Goal: Task Accomplishment & Management: Complete application form

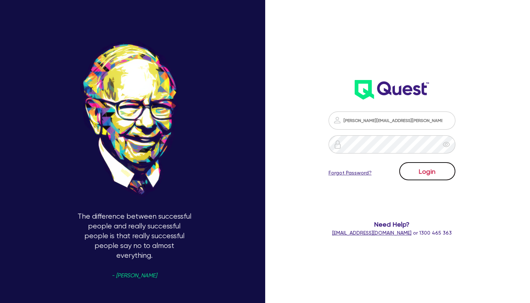
click at [434, 168] on button "Login" at bounding box center [427, 171] width 56 height 18
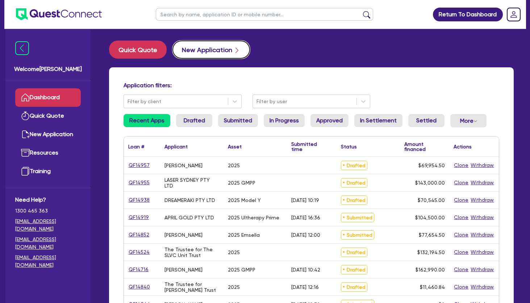
click at [220, 46] on button "New Application" at bounding box center [210, 50] width 77 height 18
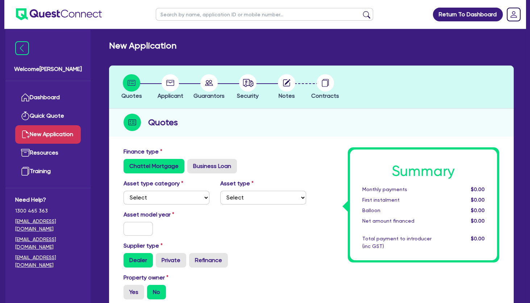
scroll to position [38, 0]
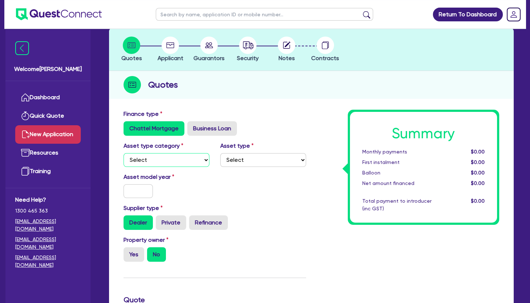
select select "TERTIARY_ASSETS"
click option "Tertiary assets" at bounding box center [0, 0] width 0 height 0
select select "BEAUTY_EQUIPMENT"
click option "Beauty equipment" at bounding box center [0, 0] width 0 height 0
click at [129, 193] on input "text" at bounding box center [137, 191] width 29 height 14
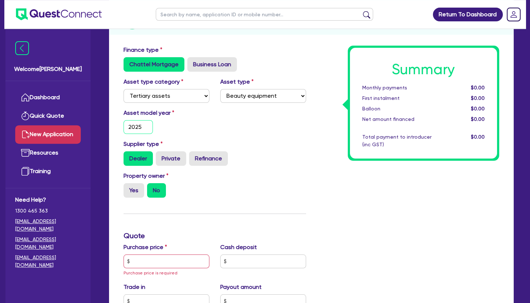
scroll to position [111, 0]
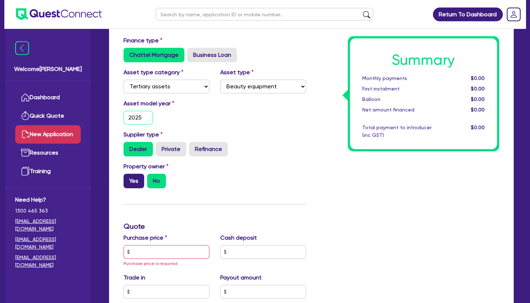
type input "2025"
click at [135, 177] on label "Yes" at bounding box center [133, 181] width 21 height 14
click at [128, 177] on input "Yes" at bounding box center [125, 176] width 5 height 5
radio input "true"
click at [153, 178] on label "No" at bounding box center [156, 181] width 19 height 14
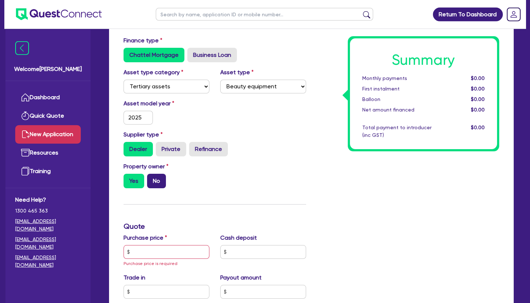
click at [152, 178] on input "No" at bounding box center [149, 176] width 5 height 5
radio input "true"
click at [154, 253] on input "text" at bounding box center [166, 252] width 86 height 14
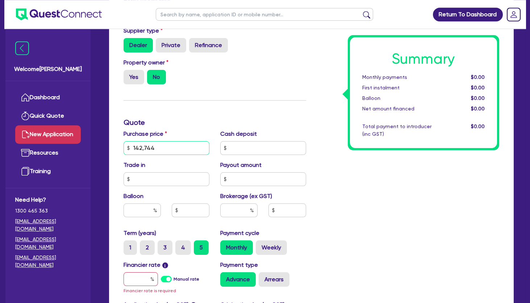
scroll to position [232, 0]
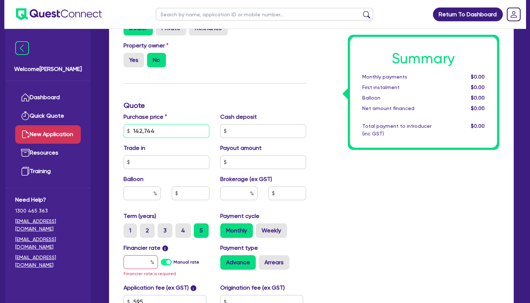
type input "142,744"
click at [143, 260] on input "text" at bounding box center [140, 262] width 34 height 14
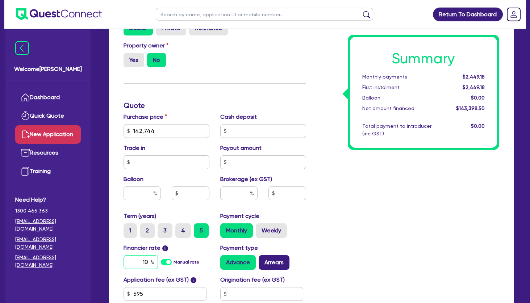
type input "10"
click at [276, 262] on label "Arrears" at bounding box center [274, 262] width 31 height 14
click at [263, 260] on input "Arrears" at bounding box center [261, 257] width 5 height 5
radio input "true"
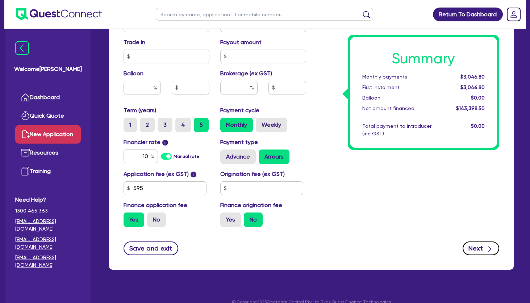
click at [477, 253] on button "Next" at bounding box center [480, 249] width 37 height 14
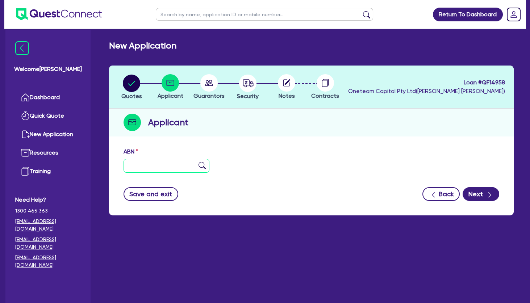
click at [152, 171] on input "text" at bounding box center [166, 166] width 86 height 14
type input "31 677 564 144"
click at [200, 163] on img at bounding box center [201, 165] width 7 height 7
type input "SP BEAUTY BAR PTY LTD"
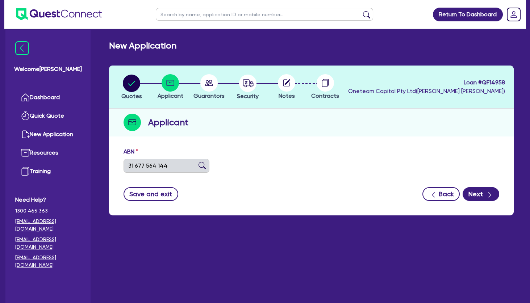
type input "SP Beauty Bar"
select select "COMPANY"
type input "[DATE]"
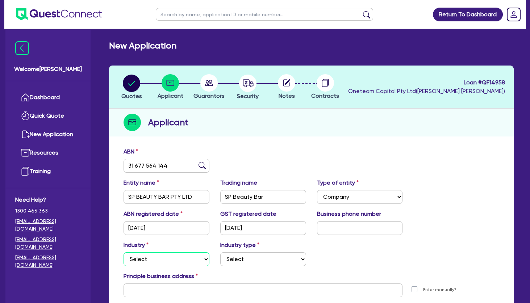
click at [123, 252] on select "Select Accomodation & Food Services Administrative & Support Services Agricultu…" at bounding box center [166, 259] width 86 height 14
select select "HEALTH_BEAUTY"
click option "Health & Beauty" at bounding box center [0, 0] width 0 height 0
click at [220, 252] on select "Select [MEDICAL_DATA], [MEDICAL_DATA] Services Cosmetics Supplies Day Spas, Hea…" at bounding box center [263, 259] width 86 height 14
select select "HAIR_BEAUTY_SALONS"
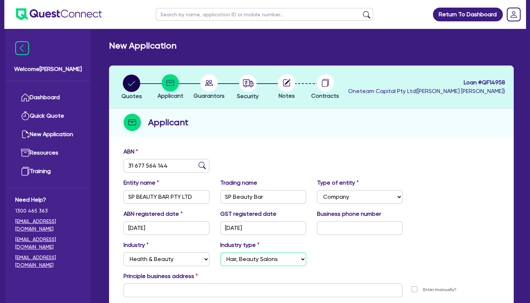
click option "Hair, Beauty Salons" at bounding box center [0, 0] width 0 height 0
click at [249, 197] on input "SP Beauty Bar" at bounding box center [263, 197] width 86 height 14
type input "v"
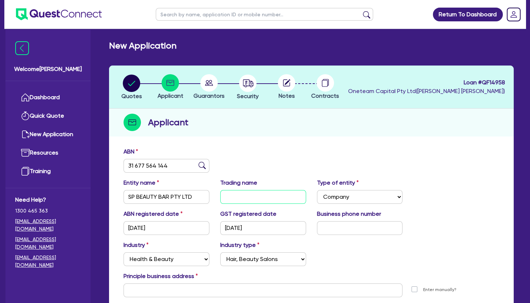
paste input "SP Beauty Bar"
type input "SP Beauty Bar"
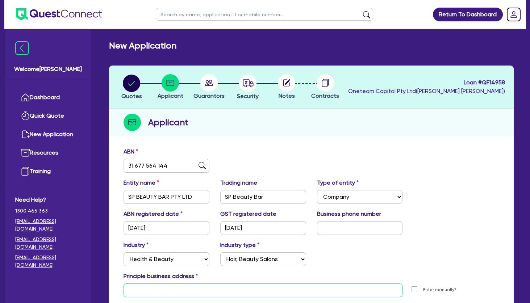
click at [174, 285] on input "text" at bounding box center [262, 291] width 279 height 14
paste input "Suit 404 level 4 [STREET_ADDRESS]"
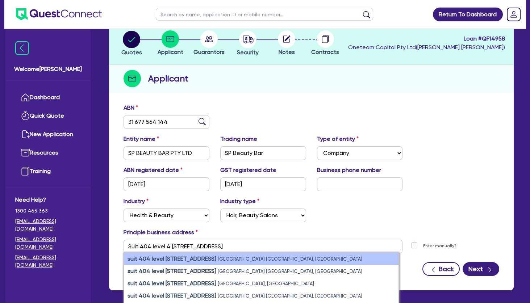
click at [199, 257] on strong "suit 404 level [STREET_ADDRESS]" at bounding box center [171, 258] width 89 height 7
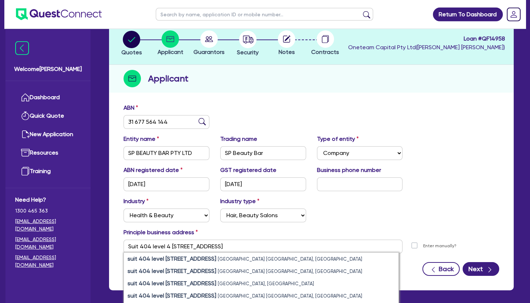
type input "suit 404 level 4 [STREET_ADDRESS]"
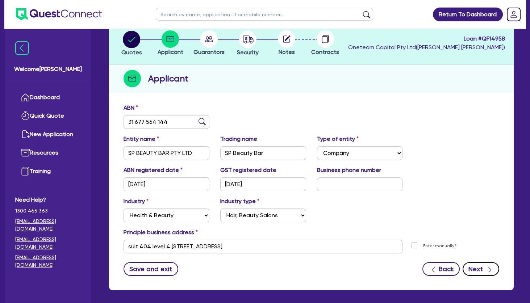
click at [483, 268] on button "Next" at bounding box center [480, 269] width 37 height 14
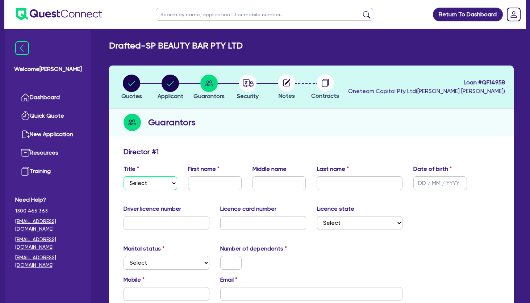
click at [123, 176] on select "Select Mr Mrs Ms Miss Dr" at bounding box center [150, 183] width 54 height 14
select select "MRS"
click option "Mrs" at bounding box center [0, 0] width 0 height 0
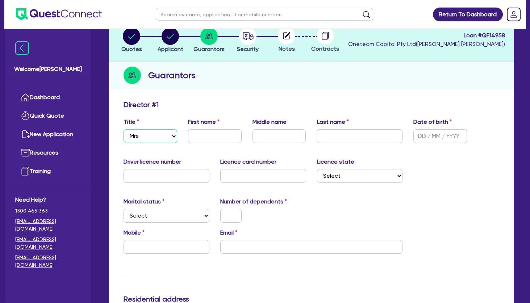
scroll to position [50, 0]
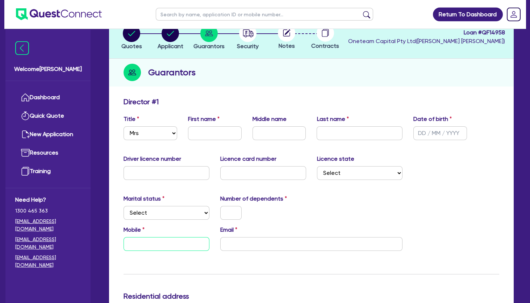
click at [162, 242] on input "text" at bounding box center [166, 244] width 86 height 14
click at [268, 241] on input "email" at bounding box center [311, 244] width 183 height 14
type input "0424 426 465"
type input "su"
type input "0424 426 465"
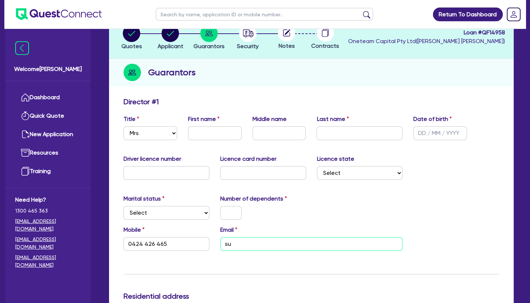
type input "suk"
type input "0424 426 465"
type input "suku"
type input "0424 426 465"
type input "sukun"
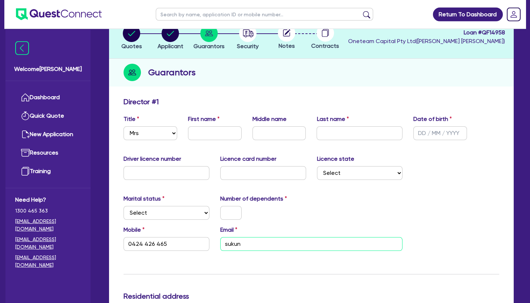
type input "0424 426 465"
type input "sukunc"
type input "0424 426 465"
type input "sukunch"
type input "0424 426 465"
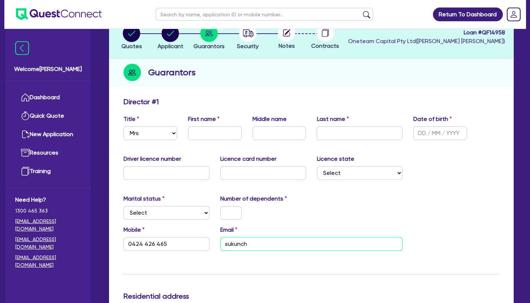
type input "sukuncha"
type input "0424 426 465"
type input "sukunchay"
type input "0424 426 465"
type input "sukunchaya"
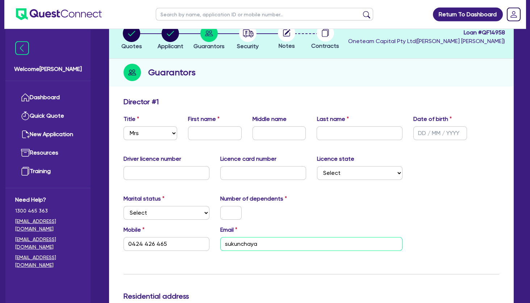
type input "0424 426 465"
type input "sukunchaya2"
type input "0424 426 465"
type input "sukunchaya29"
type input "0424 426 465"
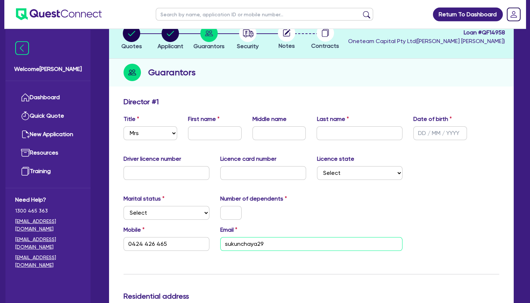
type input "sukunchaya292"
type input "0424 426 465"
type input "sukunchaya2929@"
type input "0424 426 465"
type input "sukunchaya2929@g"
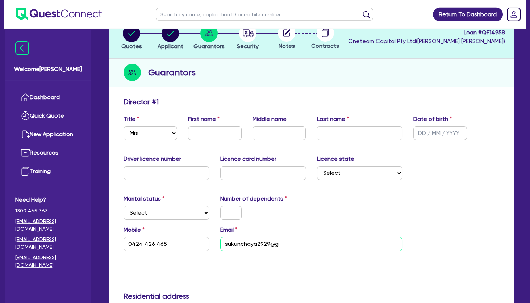
type input "0424 426 465"
type input "sukunchaya2929@gm"
type input "0424 426 465"
type input "sukunchaya2929@gmai"
type input "0424 426 465"
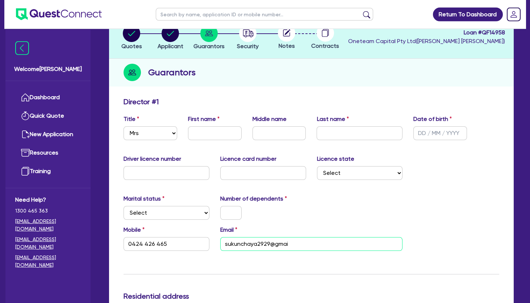
type input "[EMAIL_ADDRESS]"
type input "0424 426 465"
type input "[EMAIL_ADDRESS]."
type input "0424 426 465"
type input "sukunchaya2929@gmail.c"
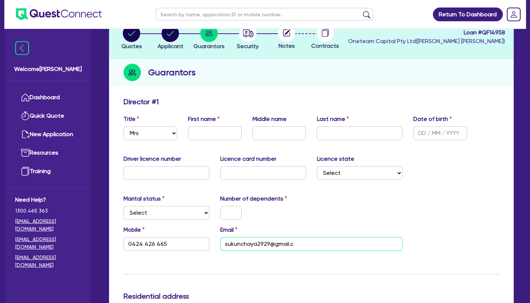
type input "0424 426 465"
type input "[EMAIL_ADDRESS][DOMAIN_NAME]"
type input "0424 426 465"
type input "[EMAIL_ADDRESS][DOMAIN_NAME]"
select select "[GEOGRAPHIC_DATA]"
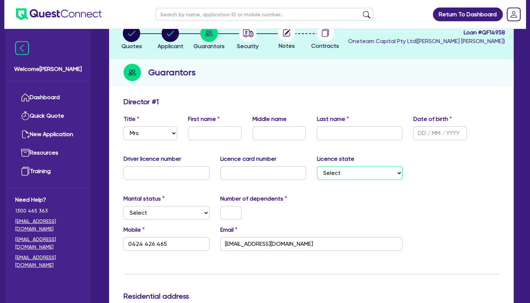
click option "[GEOGRAPHIC_DATA]" at bounding box center [0, 0] width 0 height 0
type input "0424 426 465"
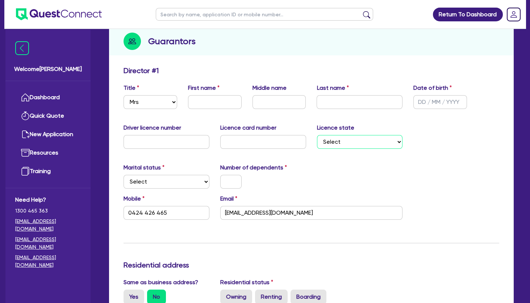
scroll to position [81, 0]
click at [430, 106] on input "text" at bounding box center [440, 102] width 54 height 14
type input "2 / /"
type input "0424 426 465"
type input "29/ /"
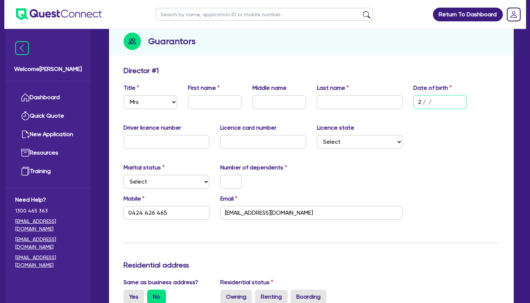
type input "0424 426 465"
type input "29/1 /"
type input "0424 426 465"
type input "29/12/"
type input "0424 426 465"
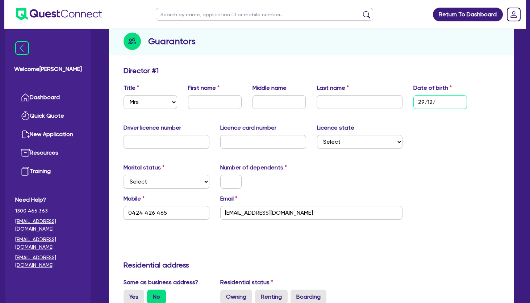
type input "29/12/1"
type input "0424 426 465"
type input "[DATE]"
type input "0424 426 465"
type input "29/12/198"
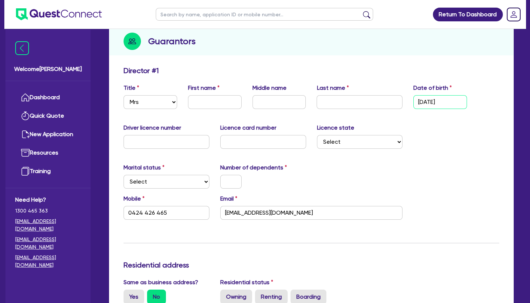
type input "0424 426 465"
type input "[DATE]"
type input "0424 426 465"
type input "[DATE]"
click at [198, 101] on input "text" at bounding box center [215, 102] width 54 height 14
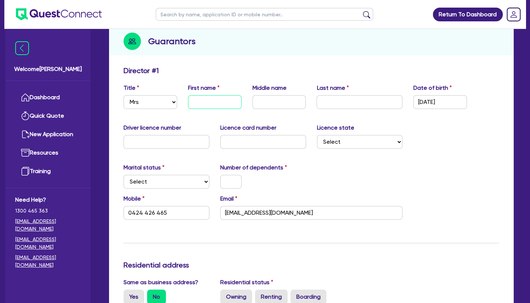
type input "P"
type input "0424 426 465"
type input "Po"
type input "0424 426 465"
type input "Pon"
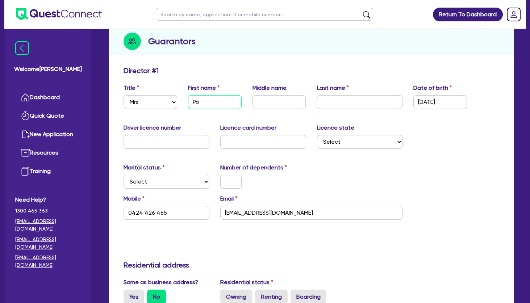
type input "0424 426 465"
type input "Pont"
type input "0424 426 465"
type input "Ponto"
type input "0424 426 465"
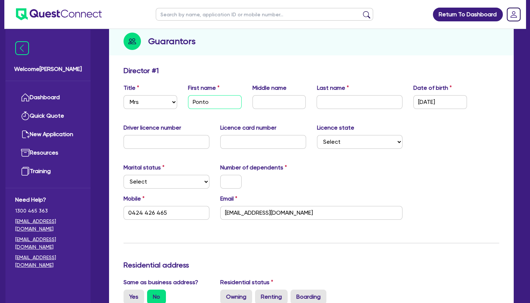
type input "[PERSON_NAME]"
type input "0424 426 465"
type input "Pontong"
type input "0424 426 465"
type input "Pontongt"
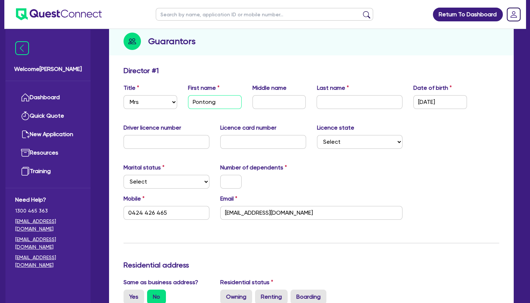
type input "0424 426 465"
type input "Pontongta"
type input "0424 426 465"
type input "Pontongtan"
type input "0424 426 465"
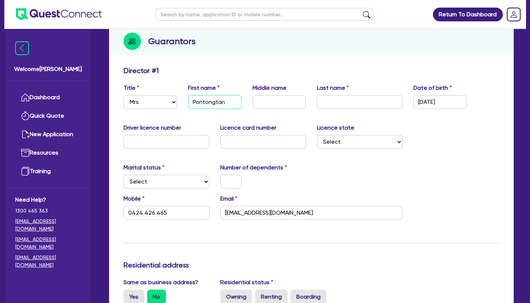
type input "Pontongtana"
type input "0424 426 465"
type input "Pontongtanaj"
type input "0424 426 465"
type input "Pontongtana"
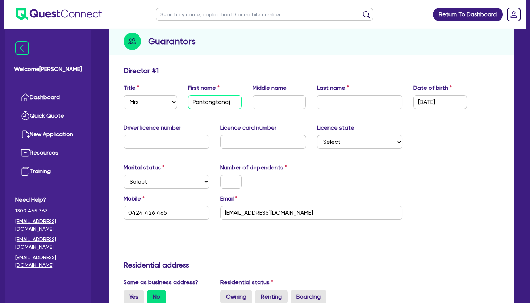
type input "0424 426 465"
type input "Pontongtanak"
type input "0424 426 465"
type input "Pontongtanako"
type input "0424 426 465"
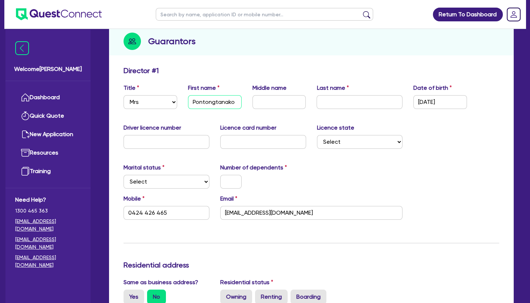
type input "Pontongtanakor"
type input "0424 426 465"
type input "Pontongtanakorn"
type input "0424 426 465"
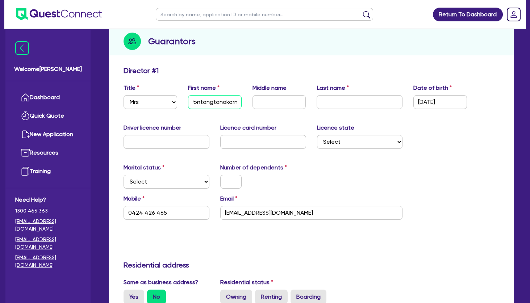
type input "Pontongtanakorn"
click at [340, 98] on input "text" at bounding box center [359, 102] width 86 height 14
type input "S"
type input "0424 426 465"
type input "Su"
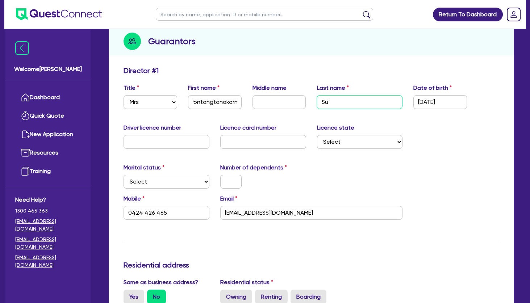
type input "0424 426 465"
type input "Suk"
type input "0424 426 465"
type input "Suku"
type input "0424 426 465"
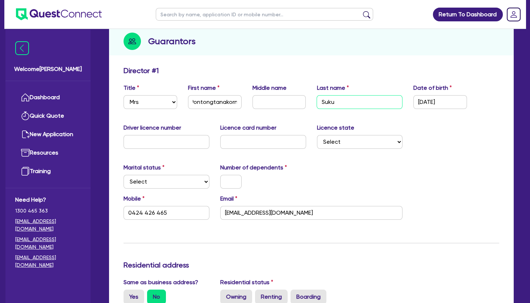
type input "Sukun"
type input "0424 426 465"
type input "Sukunc"
type input "0424 426 465"
type input "Sukunch"
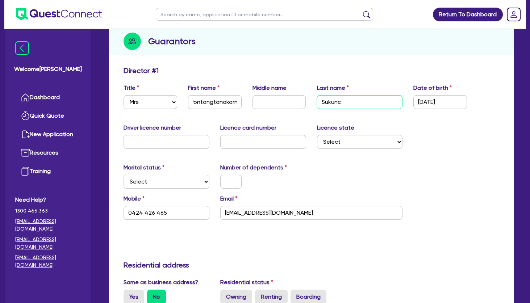
type input "0424 426 465"
type input "Sukuncha"
type input "0424 426 465"
type input "Sukunchay"
type input "0424 426 465"
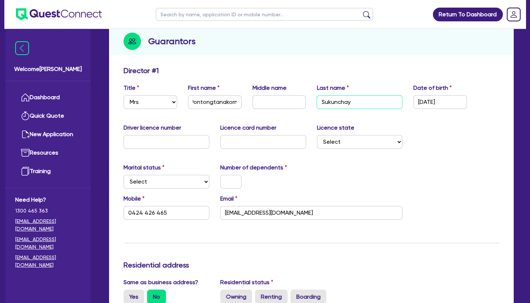
type input "Sukunchaya"
type input "0424 426 465"
type input "Sukunchaya"
click at [295, 170] on div "Number of dependents" at bounding box center [263, 175] width 97 height 25
click at [123, 175] on select "Select Single Married De Facto / Partner" at bounding box center [166, 182] width 86 height 14
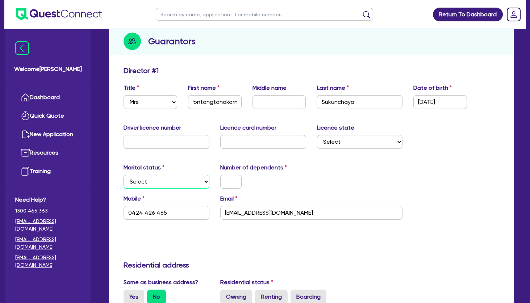
select select "DE_FACTO"
click option "De Facto / Partner" at bounding box center [0, 0] width 0 height 0
type input "0424 426 465"
click at [233, 178] on input "text" at bounding box center [230, 182] width 21 height 14
type input "0"
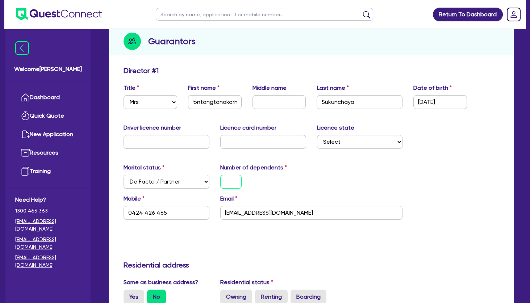
type input "0424 426 465"
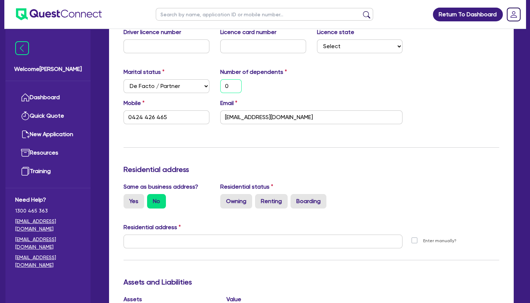
scroll to position [179, 0]
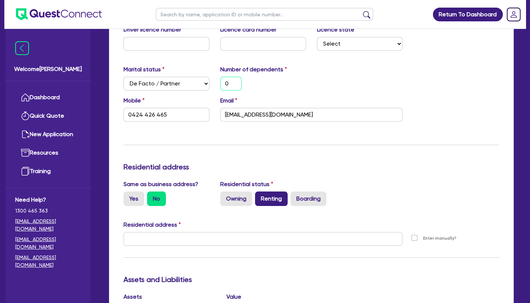
type input "0"
click at [272, 199] on label "Renting" at bounding box center [271, 199] width 33 height 14
click at [260, 196] on input "Renting" at bounding box center [257, 194] width 5 height 5
radio input "true"
type input "0"
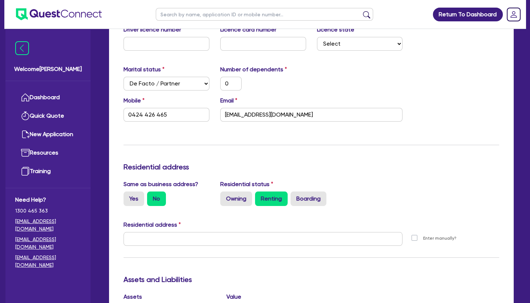
type input "0424 426 465"
click at [255, 192] on input "Renting" at bounding box center [257, 194] width 5 height 5
click at [257, 234] on input "text" at bounding box center [262, 239] width 279 height 14
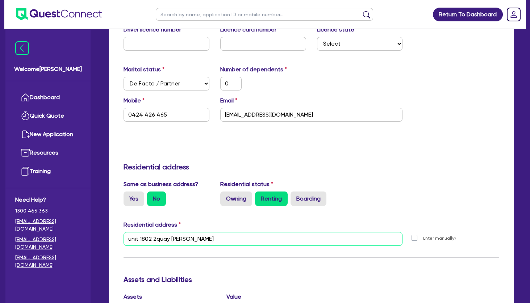
click at [157, 238] on input "unit 1802 2quay [PERSON_NAME]" at bounding box center [262, 239] width 279 height 14
click at [179, 240] on input "unit 1802 2 quay [PERSON_NAME]" at bounding box center [262, 239] width 279 height 14
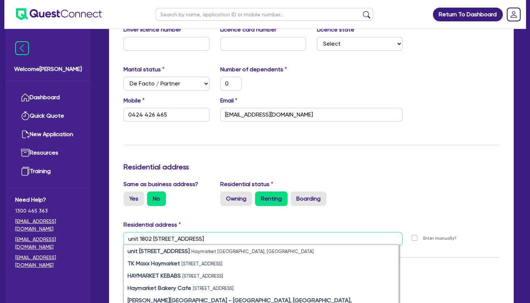
click at [197, 239] on input "unit 1802 [STREET_ADDRESS]" at bounding box center [262, 239] width 279 height 14
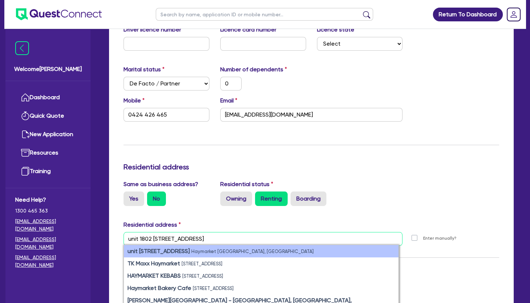
type input "unit 1802 [STREET_ADDRESS]"
click at [191, 251] on small "Haymarket [GEOGRAPHIC_DATA], [GEOGRAPHIC_DATA]" at bounding box center [252, 251] width 122 height 5
type input "0"
type input "0424 426 465"
type input "unit [STREET_ADDRESS]"
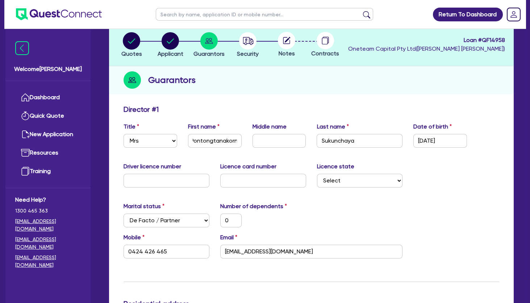
scroll to position [42, 0]
click at [249, 42] on icon "button" at bounding box center [248, 41] width 11 height 8
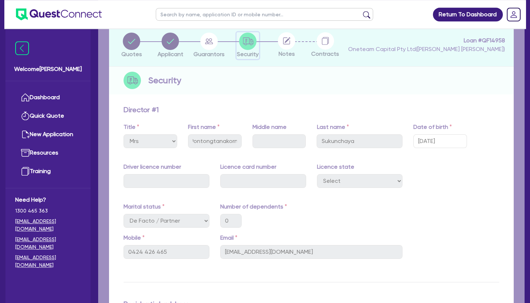
select select "TERTIARY_ASSETS"
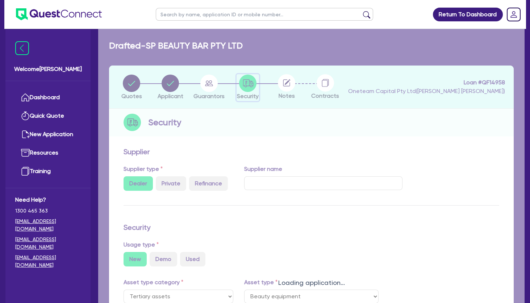
select select "BEAUTY_EQUIPMENT"
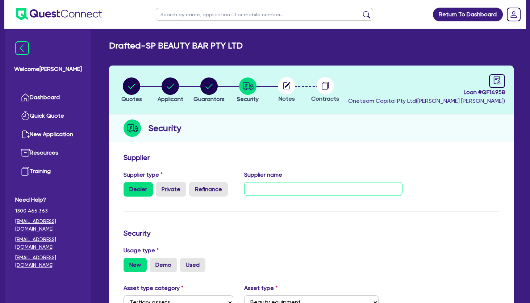
click at [279, 190] on input "text" at bounding box center [323, 189] width 158 height 14
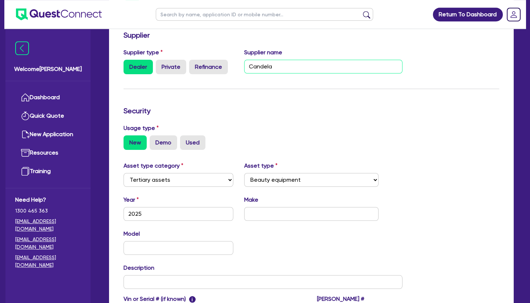
scroll to position [118, 0]
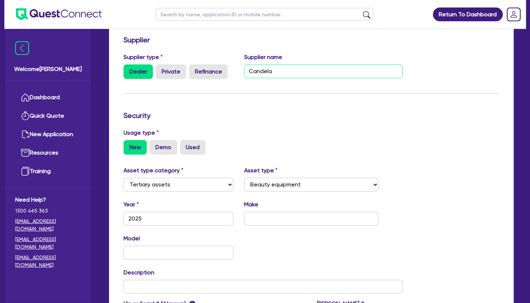
type input "Candela"
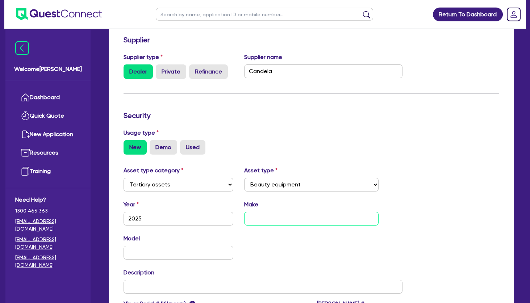
click at [287, 215] on input "text" at bounding box center [311, 219] width 134 height 14
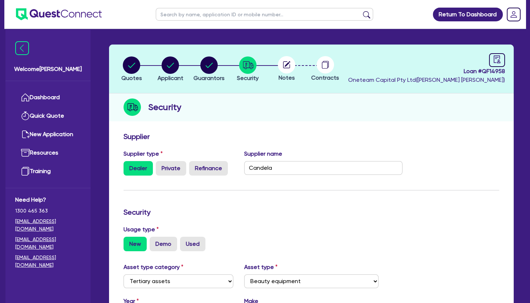
scroll to position [18, 0]
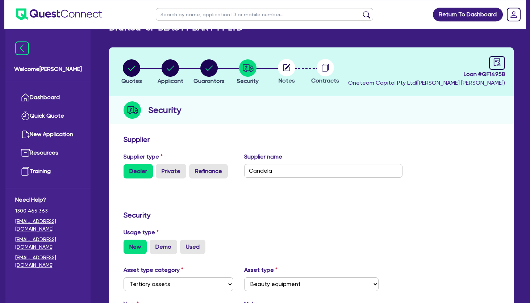
type input "GMPP"
click at [284, 74] on circle at bounding box center [286, 67] width 17 height 17
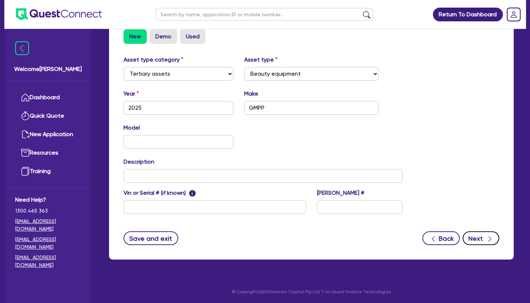
click at [471, 234] on button "Next" at bounding box center [480, 238] width 37 height 14
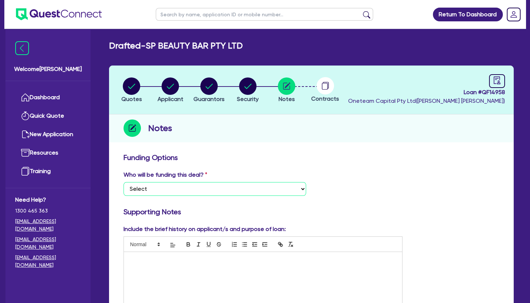
click at [123, 182] on select "Select I want Quest to fund 100% I will fund 100% I will co-fund with Quest Oth…" at bounding box center [214, 189] width 183 height 14
select select "Other"
click option "Other - I am referring this deal in" at bounding box center [0, 0] width 0 height 0
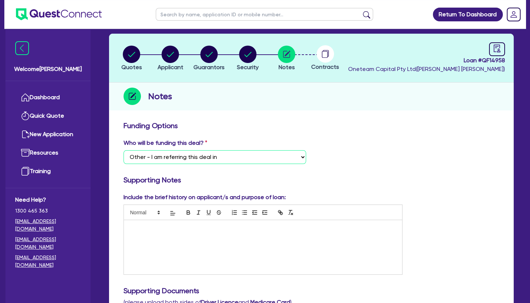
scroll to position [32, 0]
click at [168, 244] on div at bounding box center [263, 247] width 278 height 54
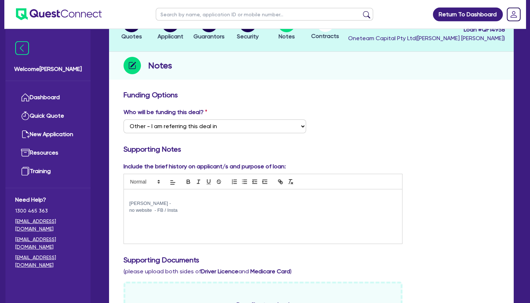
scroll to position [0, 0]
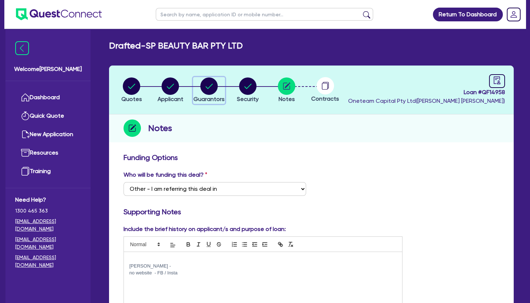
click at [214, 82] on circle "button" at bounding box center [208, 85] width 17 height 17
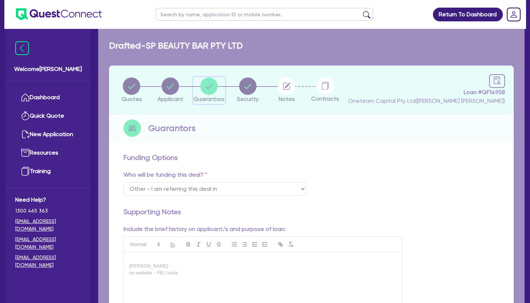
select select "MRS"
select select "[GEOGRAPHIC_DATA]"
select select "DE_FACTO"
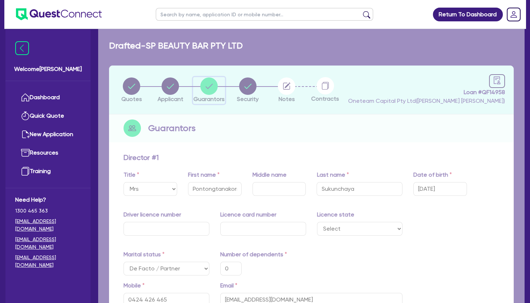
type input "0"
type input "0424 426 465"
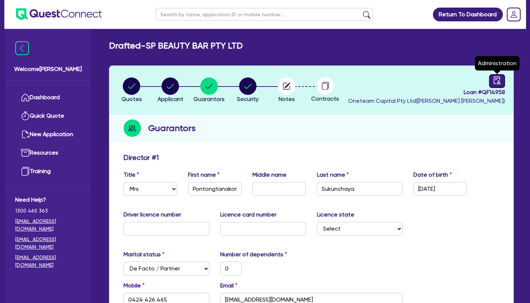
click at [502, 81] on link at bounding box center [497, 81] width 16 height 14
select select "DRAFTED_NEW"
select select "Other"
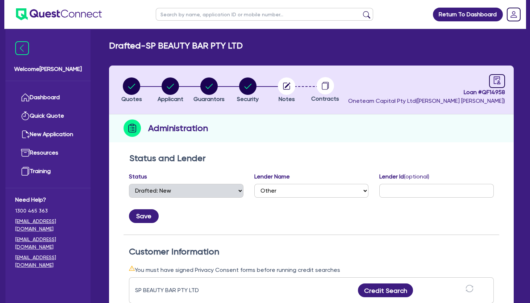
scroll to position [100, 0]
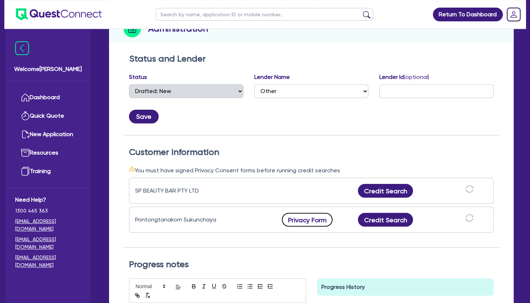
click at [316, 215] on button "Privacy Form" at bounding box center [307, 220] width 51 height 14
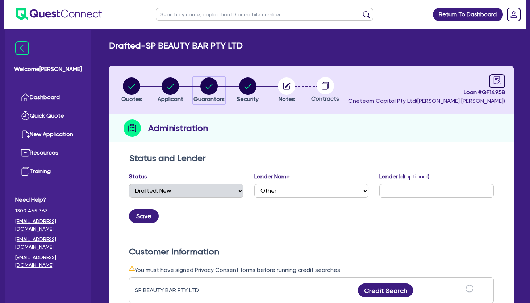
click at [209, 87] on icon "button" at bounding box center [209, 86] width 7 height 5
select select "MRS"
select select "[GEOGRAPHIC_DATA]"
select select "DE_FACTO"
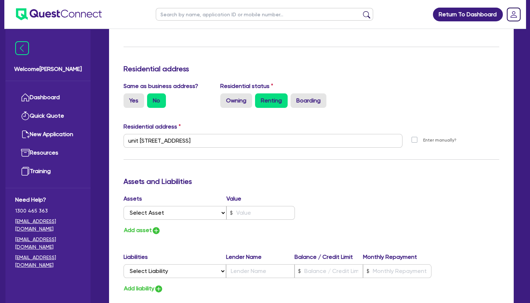
scroll to position [352, 0]
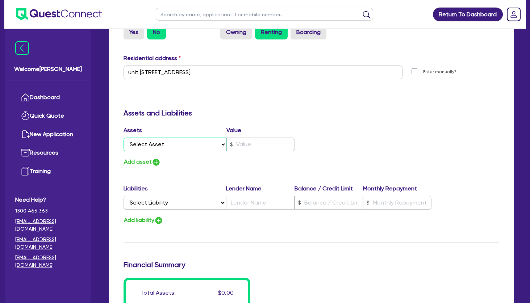
click at [123, 138] on select "Select Asset Cash Property Investment property Vehicle Truck Trailer Equipment …" at bounding box center [174, 145] width 103 height 14
select select "CASH"
click option "Cash" at bounding box center [0, 0] width 0 height 0
type input "0"
type input "0424 426 465"
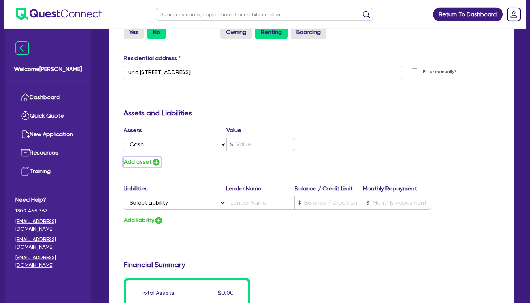
click at [137, 165] on button "Add asset" at bounding box center [141, 162] width 37 height 10
type input "0"
type input "0424 426 465"
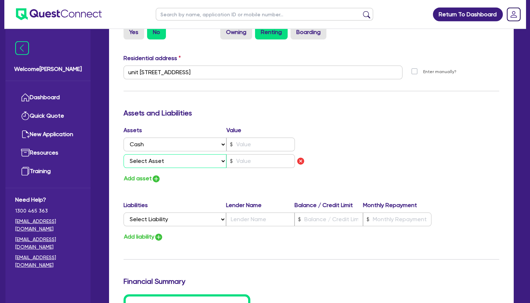
click at [123, 154] on select "Select Asset Cash Property Investment property Vehicle Truck Trailer Equipment …" at bounding box center [174, 161] width 103 height 14
select select "VEHICLE"
click option "Vehicle" at bounding box center [0, 0] width 0 height 0
type input "0"
type input "0424 426 465"
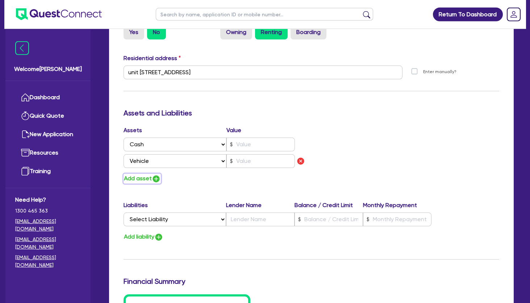
click at [135, 176] on button "Add asset" at bounding box center [141, 179] width 37 height 10
type input "0"
type input "0424 426 465"
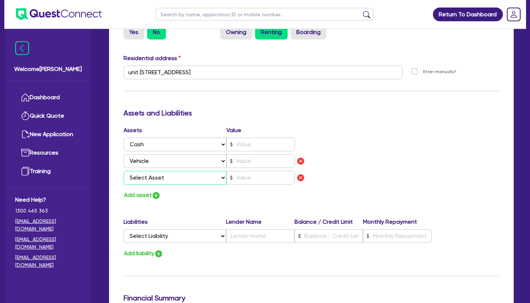
click at [123, 171] on select "Select Asset Cash Property Investment property Vehicle Truck Trailer Equipment …" at bounding box center [174, 178] width 103 height 14
select select "EQUIPMENT"
click option "Equipment" at bounding box center [0, 0] width 0 height 0
type input "0"
type input "0424 426 465"
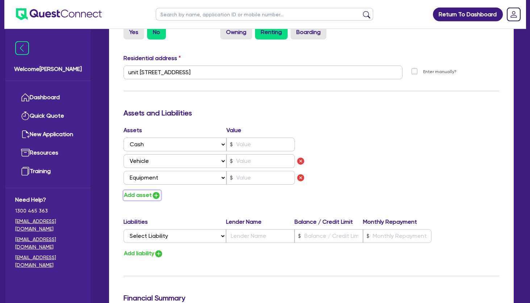
click at [139, 192] on button "Add asset" at bounding box center [141, 195] width 37 height 10
type input "0"
type input "0424 426 465"
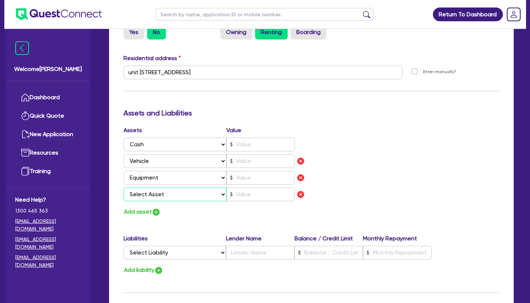
click at [123, 188] on select "Select Asset Cash Property Investment property Vehicle Truck Trailer Equipment …" at bounding box center [174, 195] width 103 height 14
select select "HOUSEHOLD_PERSONAL"
click option "Household & personal asset" at bounding box center [0, 0] width 0 height 0
type input "0"
type input "0424 426 465"
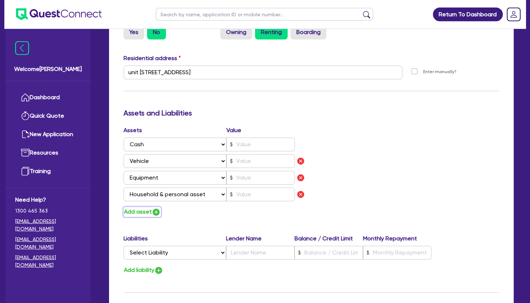
click at [141, 208] on button "Add asset" at bounding box center [141, 212] width 37 height 10
type input "0"
type input "0424 426 465"
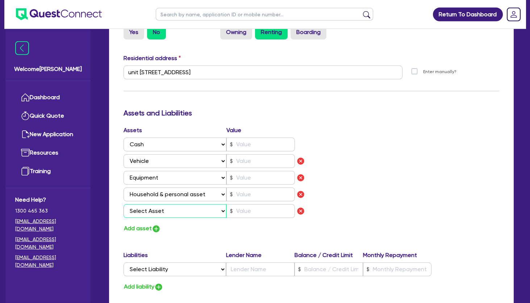
click at [123, 204] on select "Select Asset Cash Property Investment property Vehicle Truck Trailer Equipment …" at bounding box center [174, 211] width 103 height 14
select select "OTHER"
click option "Other asset" at bounding box center [0, 0] width 0 height 0
type input "0"
type input "0424 426 465"
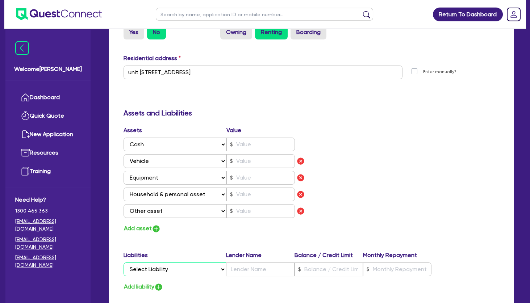
click at [123, 263] on select "Select Liability Credit card Mortgage Investment property loan Vehicle loan Tru…" at bounding box center [174, 270] width 102 height 14
click at [437, 196] on div "Assets Value Select Asset Cash Property Investment property Vehicle Truck Trail…" at bounding box center [311, 180] width 386 height 108
click at [249, 149] on input "text" at bounding box center [260, 145] width 68 height 14
type input "0"
type input "0424 426 465"
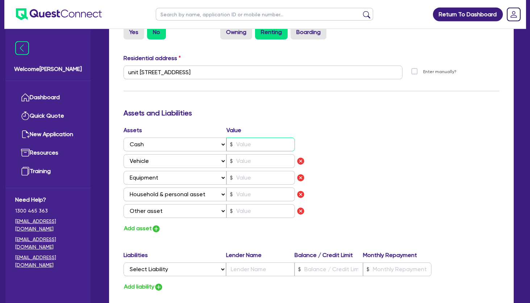
type input "1"
type input "0"
type input "0424 426 465"
type input "17"
type input "0"
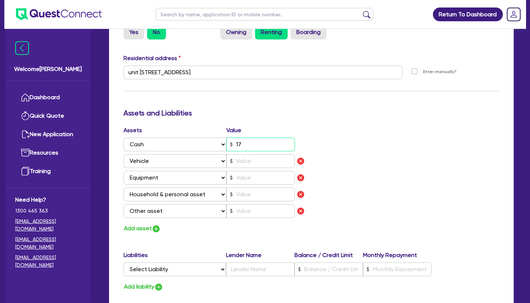
type input "0424 426 465"
type input "170"
type input "0"
type input "0424 426 465"
type input "1,700"
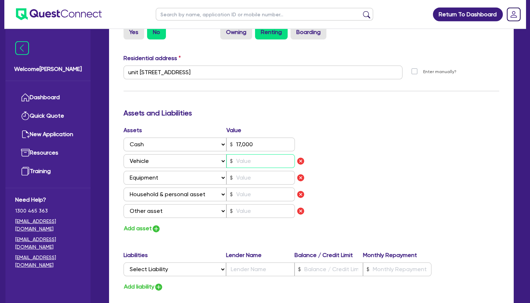
click at [246, 161] on input "text" at bounding box center [260, 161] width 68 height 14
click at [242, 179] on input "text" at bounding box center [260, 178] width 68 height 14
click at [239, 195] on input "text" at bounding box center [260, 195] width 68 height 14
click at [240, 213] on input "text" at bounding box center [260, 211] width 68 height 14
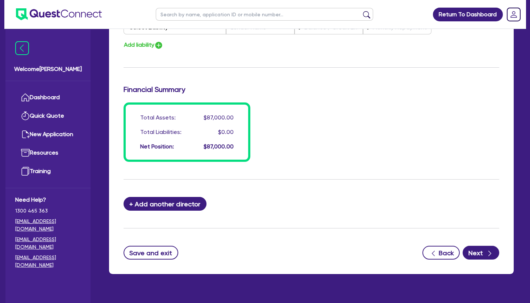
scroll to position [594, 0]
click at [478, 248] on button "Next" at bounding box center [480, 253] width 37 height 14
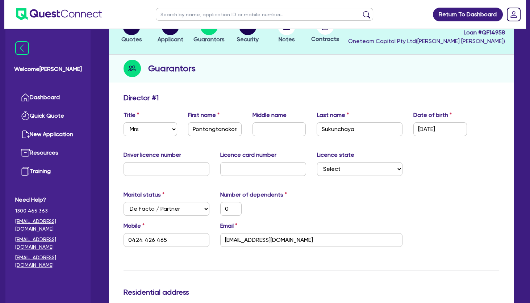
scroll to position [0, 0]
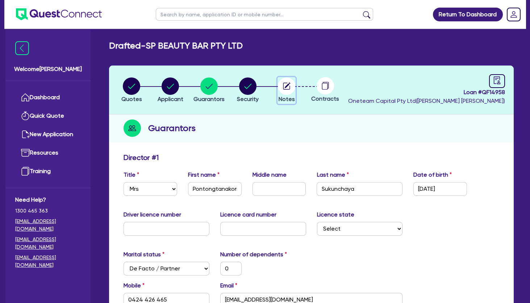
click at [288, 88] on circle "button" at bounding box center [286, 85] width 17 height 17
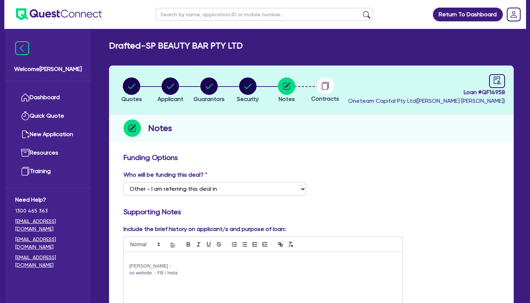
click at [288, 142] on div "Notes" at bounding box center [311, 128] width 404 height 28
click at [498, 82] on icon "audit" at bounding box center [497, 80] width 8 height 8
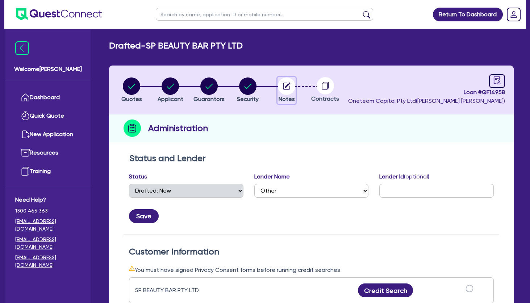
click at [287, 84] on circle "button" at bounding box center [286, 85] width 17 height 17
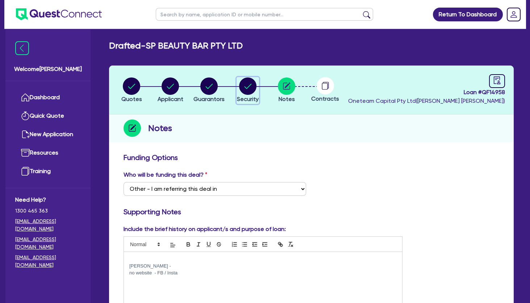
click at [247, 84] on circle "button" at bounding box center [247, 85] width 17 height 17
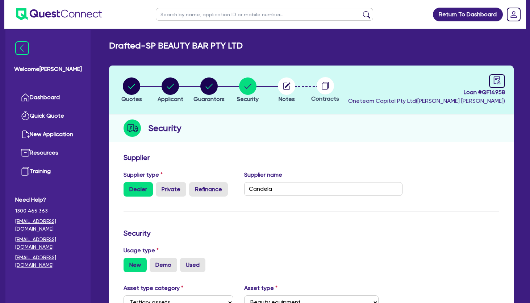
select select "TERTIARY_ASSETS"
select select "BEAUTY_EQUIPMENT"
click at [499, 81] on icon "audit" at bounding box center [497, 80] width 7 height 8
select select "DRAFTED_NEW"
select select "Other"
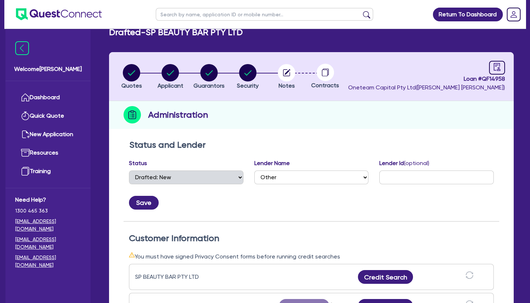
scroll to position [13, 0]
click at [248, 71] on circle "button" at bounding box center [247, 72] width 17 height 17
select select "TERTIARY_ASSETS"
select select "BEAUTY_EQUIPMENT"
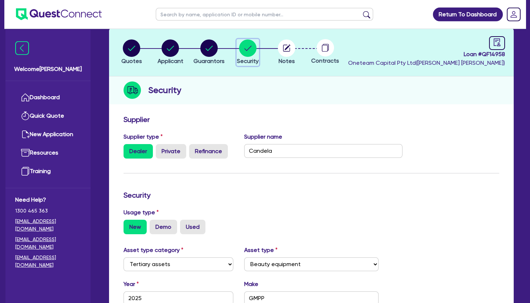
scroll to position [38, 0]
click at [286, 47] on icon "button" at bounding box center [288, 47] width 6 height 6
select select "Other"
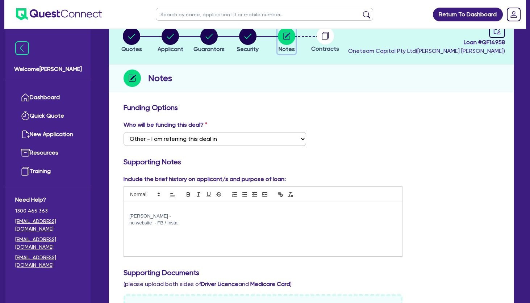
scroll to position [53, 0]
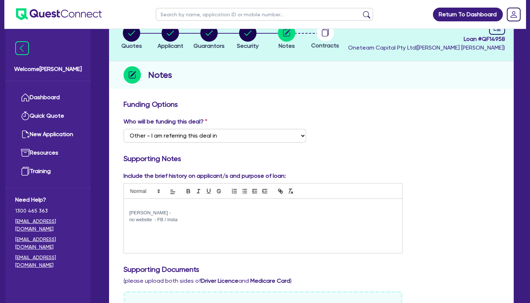
click at [190, 218] on p "no website - FB / Insta" at bounding box center [262, 220] width 267 height 7
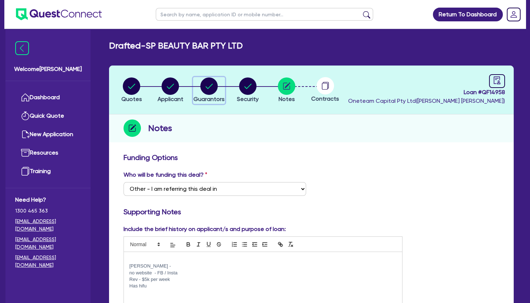
click at [211, 83] on circle "button" at bounding box center [208, 85] width 17 height 17
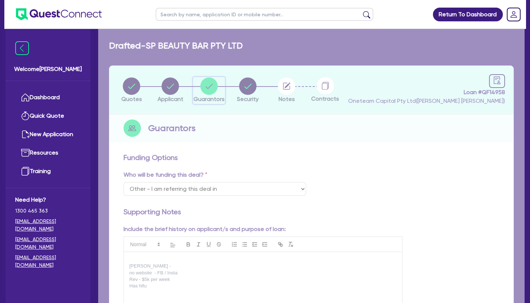
select select "MRS"
select select "[GEOGRAPHIC_DATA]"
select select "DE_FACTO"
select select "CASH"
select select "EQUIPMENT"
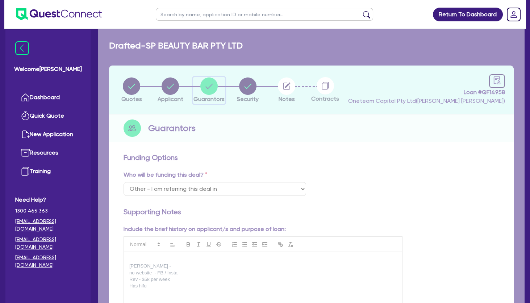
select select "OTHER"
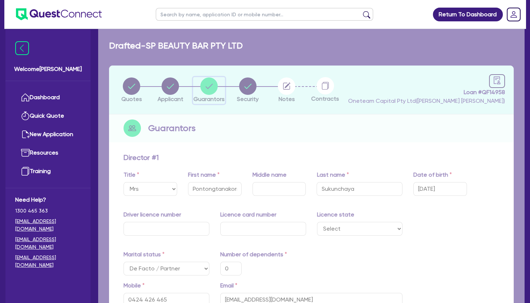
type input "0"
type input "0424 426 465"
type input "17,000"
type input "50,000"
type input "20,000"
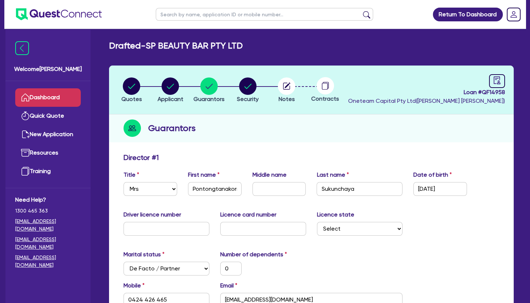
click at [55, 98] on link "Dashboard" at bounding box center [48, 97] width 66 height 18
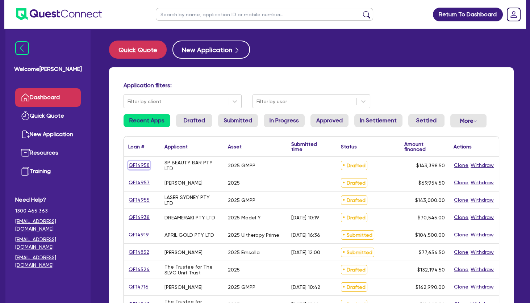
click at [137, 165] on link "QF14958" at bounding box center [139, 165] width 22 height 8
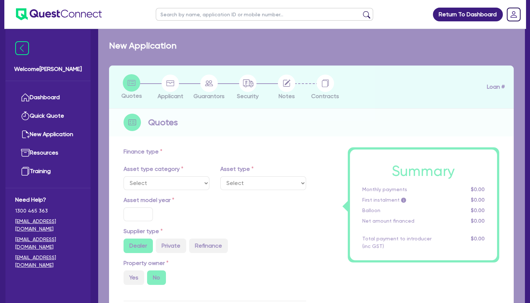
select select "TERTIARY_ASSETS"
type input "2025"
type input "142,744"
type input "10"
select select "BEAUTY_EQUIPMENT"
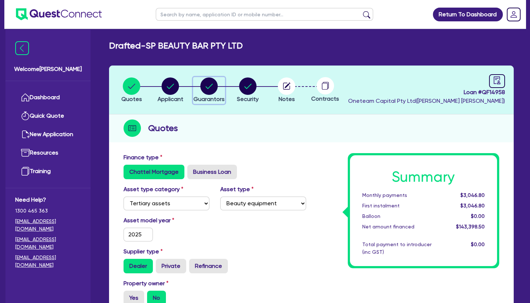
click at [213, 86] on circle "button" at bounding box center [208, 85] width 17 height 17
select select "MRS"
select select "[GEOGRAPHIC_DATA]"
select select "DE_FACTO"
select select "CASH"
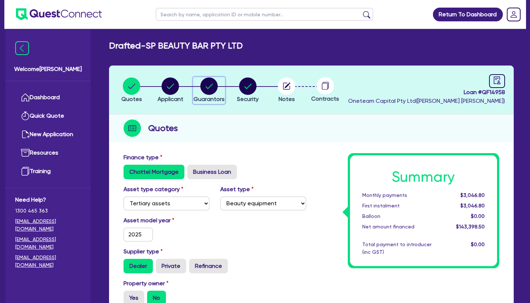
select select "EQUIPMENT"
select select "OTHER"
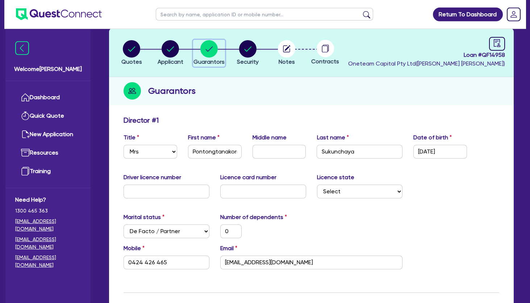
scroll to position [37, 0]
click at [168, 194] on input "text" at bounding box center [166, 192] width 86 height 14
type input "2"
type input "0"
type input "0424 426 465"
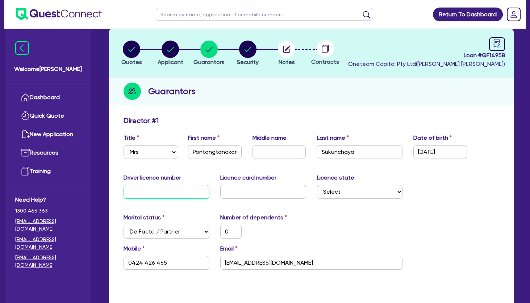
type input "17,000"
type input "50,000"
type input "20,000"
type input "23"
type input "0"
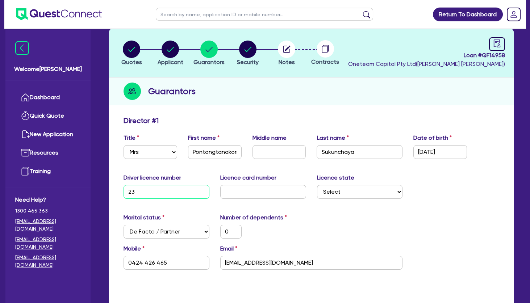
type input "0424 426 465"
type input "17,000"
type input "50,000"
type input "20,000"
type input "239"
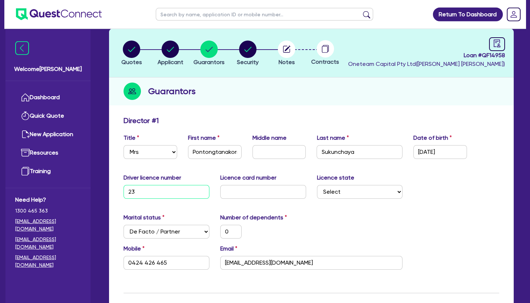
type input "0"
type input "0424 426 465"
type input "17,000"
type input "50,000"
type input "20,000"
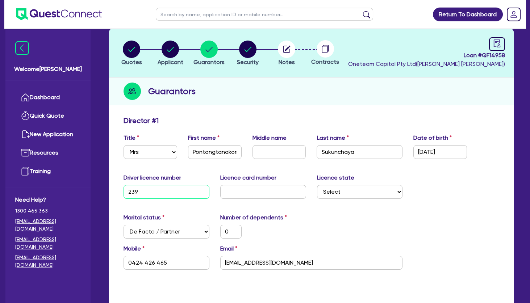
type input "2398"
type input "0"
type input "0424 426 465"
type input "17,000"
type input "50,000"
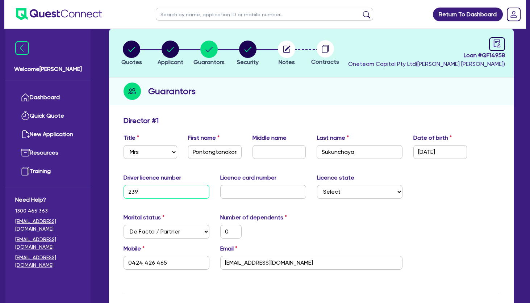
type input "20,000"
type input "23982"
type input "0"
type input "0424 426 465"
type input "17,000"
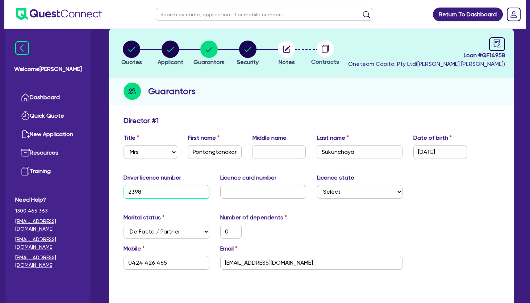
type input "50,000"
type input "20,000"
type input "239826"
type input "0"
type input "0424 426 465"
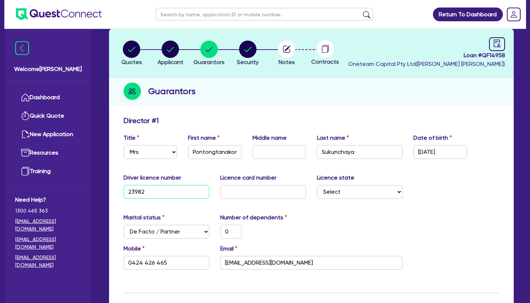
type input "17,000"
type input "50,000"
type input "20,000"
type input "2398260"
type input "0"
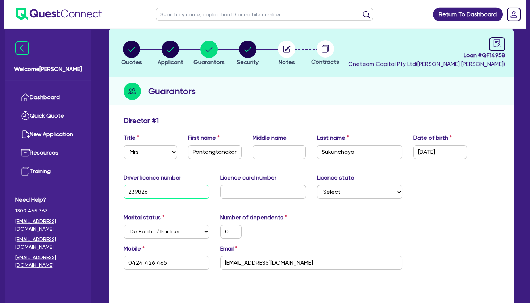
type input "0424 426 465"
type input "17,000"
type input "50,000"
type input "20,000"
type input "23982609"
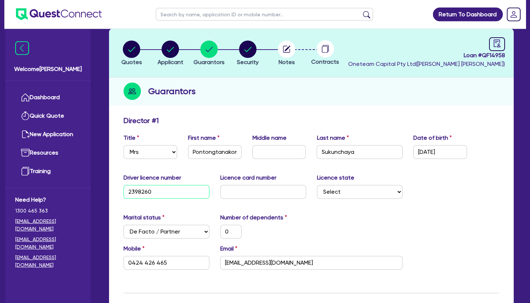
type input "0"
type input "0424 426 465"
type input "17,000"
type input "50,000"
type input "20,000"
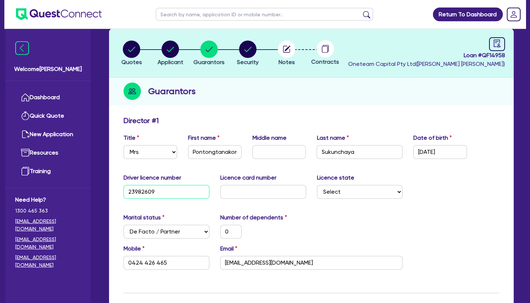
type input "23982609"
click at [239, 195] on input "text" at bounding box center [263, 192] width 86 height 14
type input "2"
type input "0"
type input "0424 426 465"
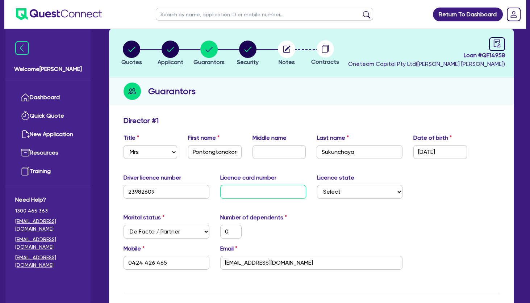
type input "17,000"
type input "50,000"
type input "20,000"
type input "20"
type input "0"
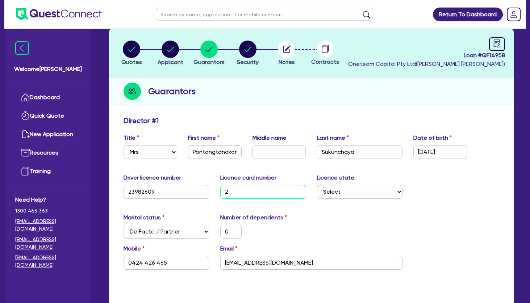
type input "0424 426 465"
type input "17,000"
type input "50,000"
type input "20,000"
type input "205"
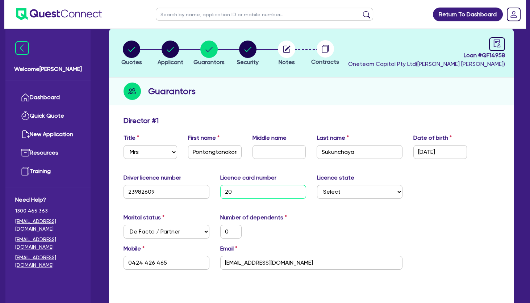
type input "0"
type input "0424 426 465"
type input "17,000"
type input "50,000"
type input "20,000"
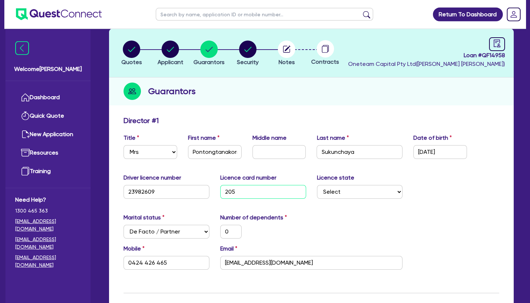
type input "2057"
type input "0"
type input "0424 426 465"
type input "17,000"
type input "50,000"
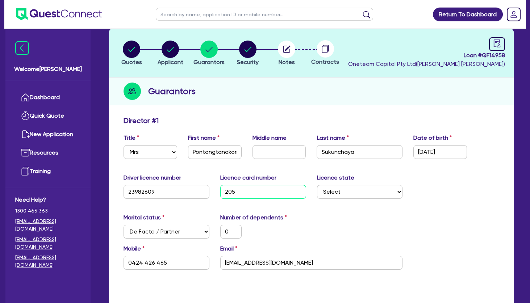
type input "20,000"
type input "20578"
type input "0"
type input "0424 426 465"
type input "17,000"
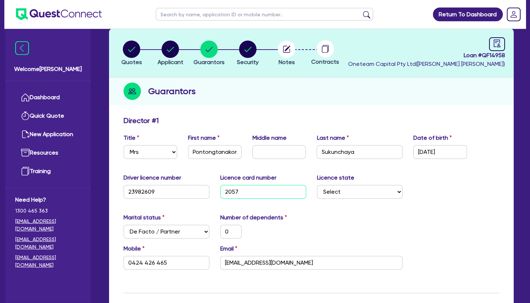
type input "50,000"
type input "20,000"
type input "205785"
type input "0"
type input "0424 426 465"
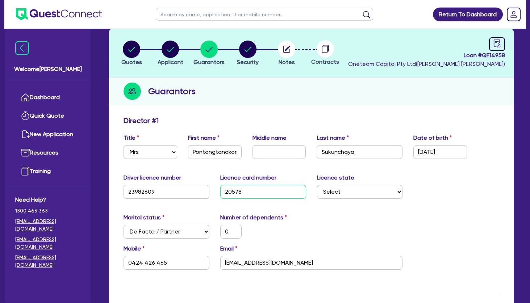
type input "17,000"
type input "50,000"
type input "20,000"
type input "2057852"
type input "0"
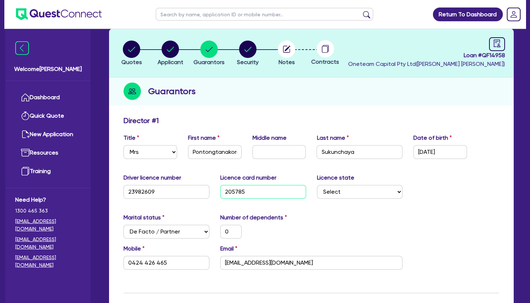
type input "0424 426 465"
type input "17,000"
type input "50,000"
type input "20,000"
type input "20578528"
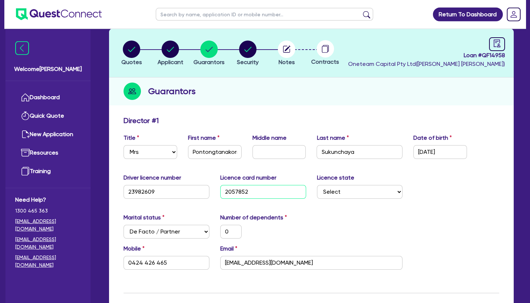
type input "0"
type input "0424 426 465"
type input "17,000"
type input "50,000"
type input "20,000"
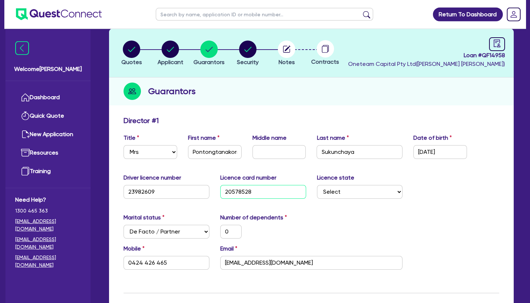
type input "205785289"
type input "0"
type input "0424 426 465"
type input "17,000"
type input "50,000"
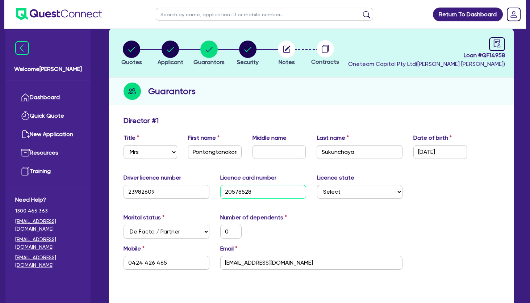
type input "20,000"
type input "2057852892"
type input "0"
type input "0424 426 465"
type input "17,000"
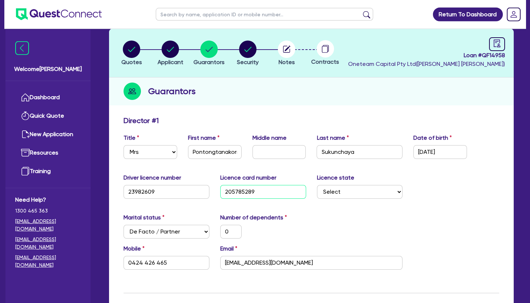
type input "50,000"
type input "20,000"
type input "2057852892"
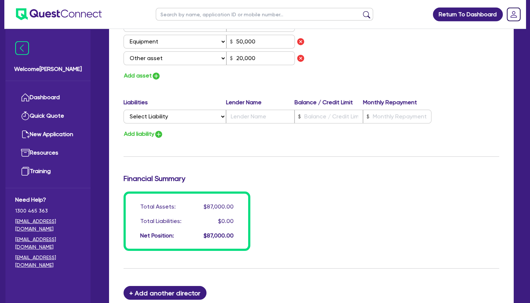
click at [375, 184] on div "Financial Summary" at bounding box center [311, 180] width 386 height 12
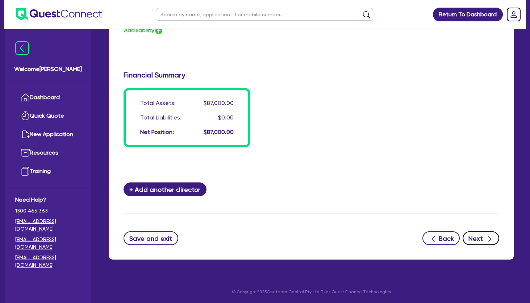
click at [473, 236] on button "Next" at bounding box center [480, 238] width 37 height 14
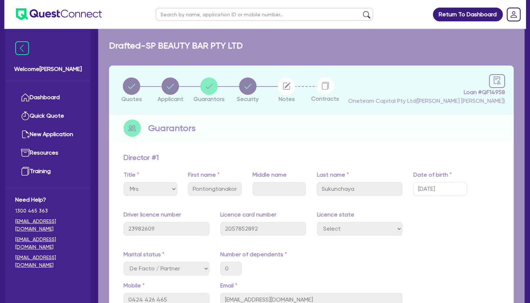
select select "TERTIARY_ASSETS"
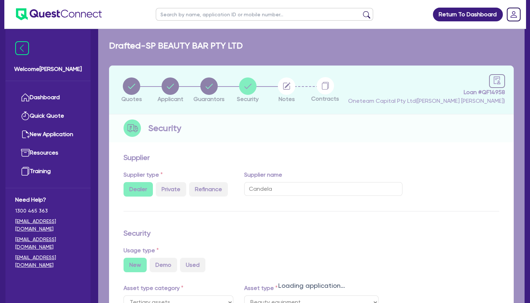
select select "BEAUTY_EQUIPMENT"
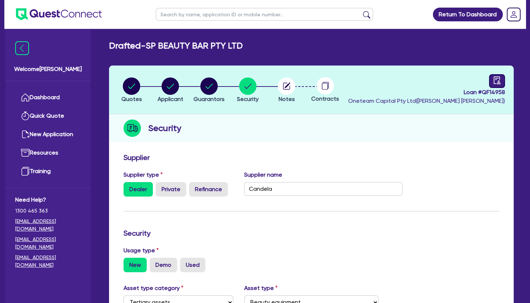
click at [499, 85] on link at bounding box center [497, 81] width 16 height 14
select select "DRAFTED_NEW"
select select "Other"
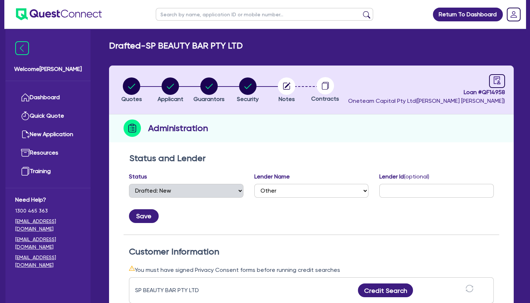
scroll to position [137, 0]
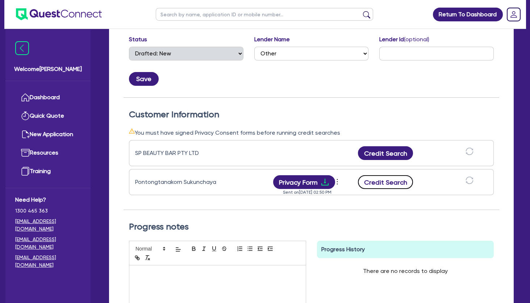
click at [382, 183] on button "Credit Search" at bounding box center [385, 182] width 55 height 14
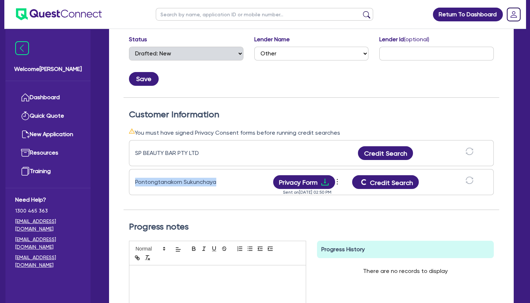
drag, startPoint x: 218, startPoint y: 179, endPoint x: 134, endPoint y: 181, distance: 84.0
click at [134, 181] on div "Pontongtanakorn Sukunchaya Privacy Form View log Send new privacy form Sent on …" at bounding box center [311, 182] width 365 height 26
copy div "Pontongtanakorn Sukunchaya"
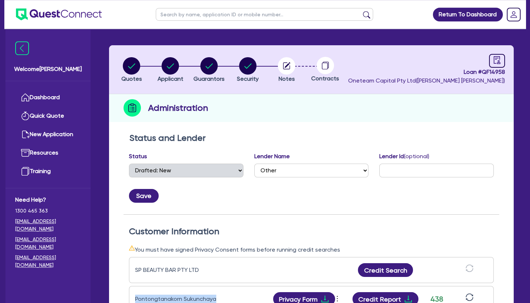
scroll to position [20, 0]
click at [286, 67] on icon "button" at bounding box center [288, 66] width 6 height 6
select select "Other"
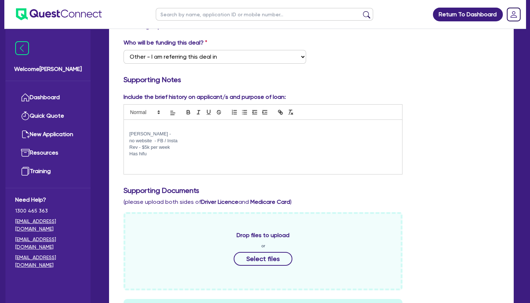
scroll to position [133, 0]
click at [192, 151] on p "Has hifu" at bounding box center [262, 153] width 267 height 7
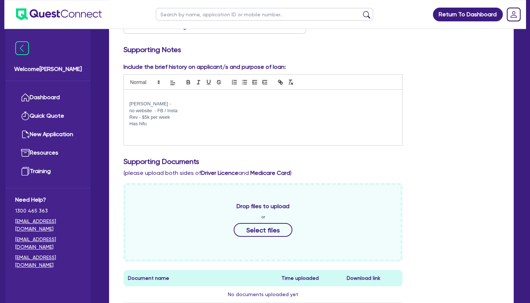
scroll to position [0, 0]
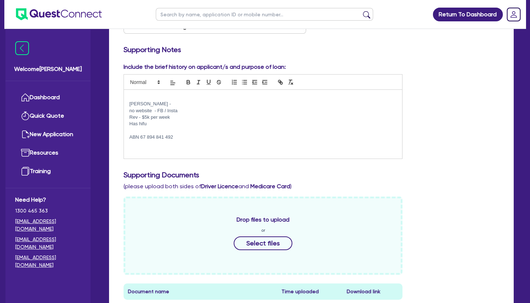
click at [135, 147] on p at bounding box center [262, 144] width 267 height 7
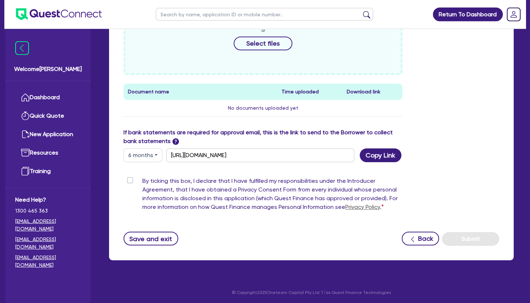
scroll to position [363, 0]
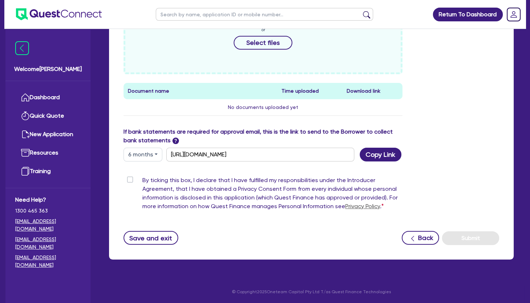
click at [142, 182] on label "By ticking this box, I declare that I have fulfilled my responsibilities under …" at bounding box center [272, 195] width 260 height 38
click at [129, 182] on input "By ticking this box, I declare that I have fulfilled my responsibilities under …" at bounding box center [126, 179] width 6 height 7
checkbox input "true"
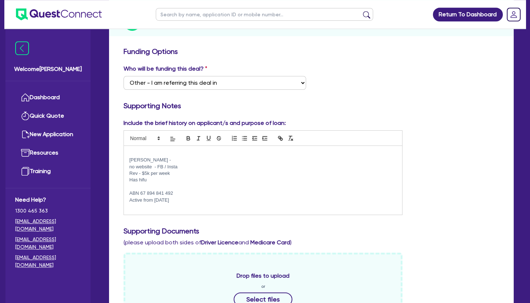
scroll to position [0, 0]
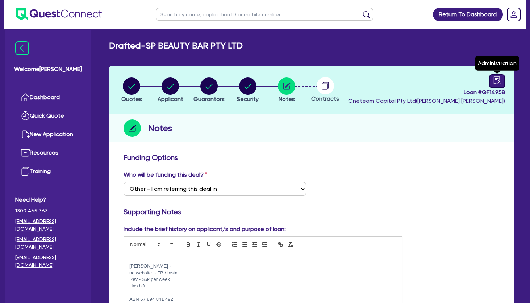
click at [492, 80] on link at bounding box center [497, 81] width 16 height 14
select select "DRAFTED_NEW"
select select "Other"
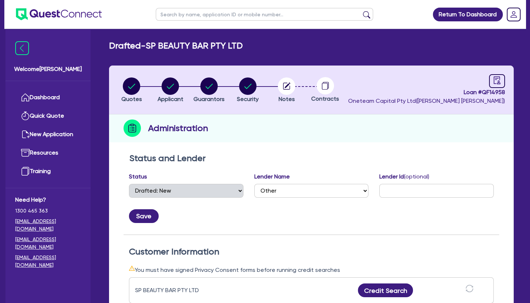
scroll to position [174, 0]
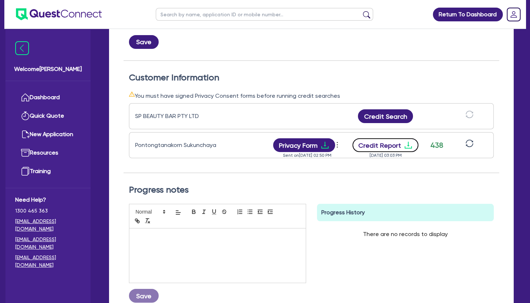
click at [395, 147] on button "Credit Report" at bounding box center [385, 145] width 66 height 14
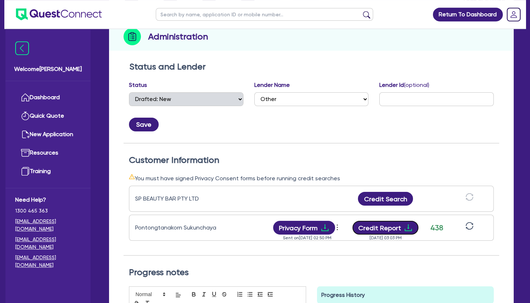
scroll to position [0, 0]
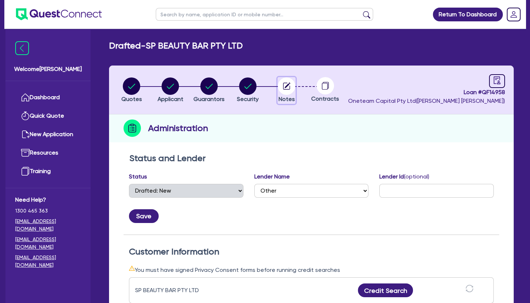
click at [286, 89] on icon "button" at bounding box center [286, 86] width 7 height 7
select select "Other"
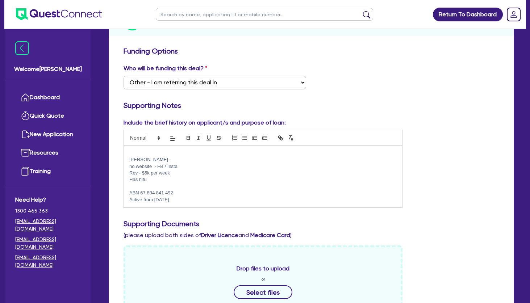
scroll to position [129, 0]
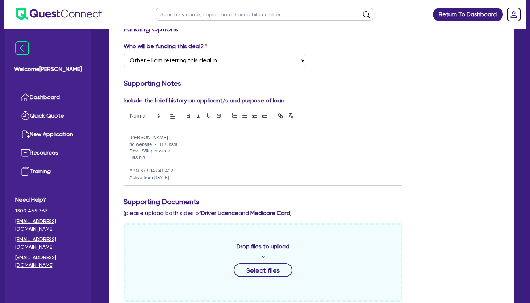
click at [170, 165] on p at bounding box center [262, 164] width 267 height 7
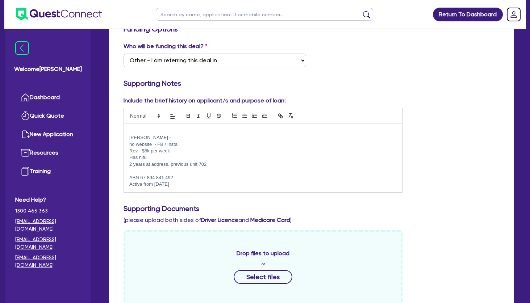
click at [155, 137] on p "[PERSON_NAME] -" at bounding box center [262, 137] width 267 height 7
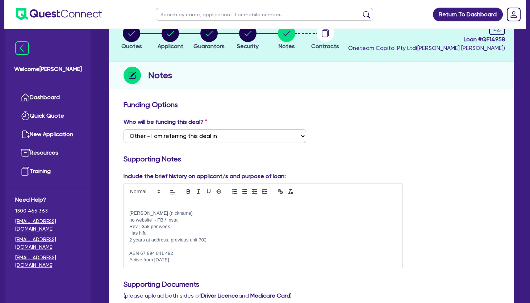
scroll to position [52, 0]
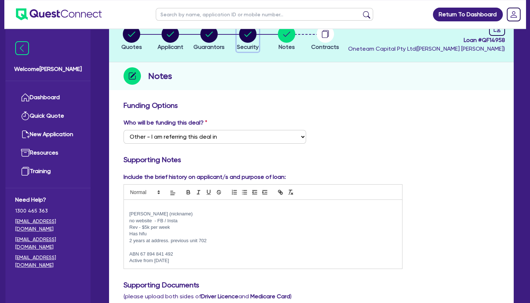
click at [251, 36] on circle "button" at bounding box center [247, 33] width 17 height 17
select select "TERTIARY_ASSETS"
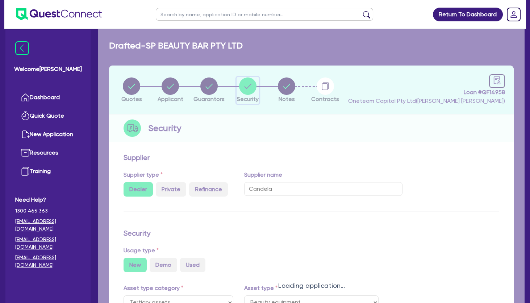
select select "BEAUTY_EQUIPMENT"
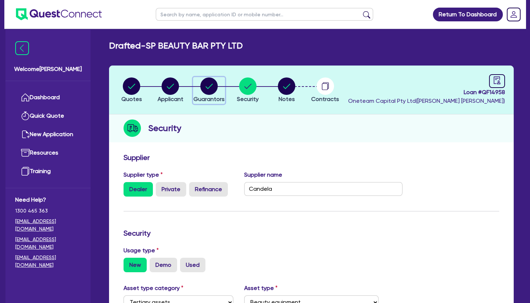
click at [214, 87] on circle "button" at bounding box center [208, 85] width 17 height 17
select select "MRS"
select select "[GEOGRAPHIC_DATA]"
select select "DE_FACTO"
select select "CASH"
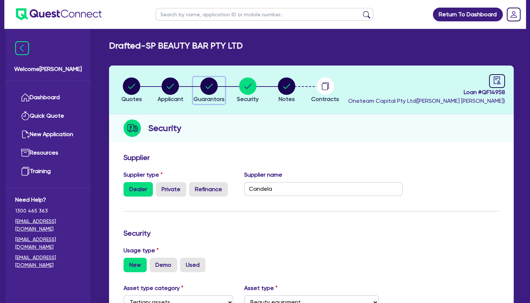
select select "EQUIPMENT"
select select "OTHER"
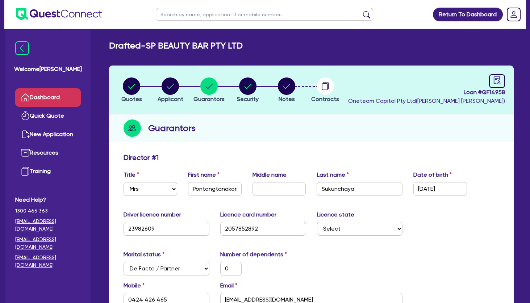
click at [58, 98] on link "Dashboard" at bounding box center [48, 97] width 66 height 18
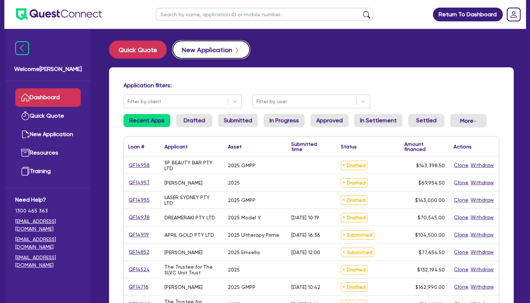
click at [215, 46] on button "New Application" at bounding box center [210, 50] width 77 height 18
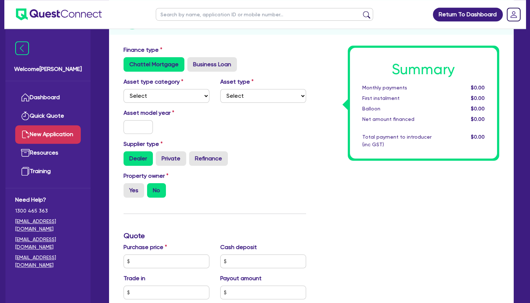
scroll to position [102, 0]
click at [123, 89] on select "Select Cars and light trucks Primary assets Secondary assets Tertiary assets" at bounding box center [166, 96] width 86 height 14
select select "TERTIARY_ASSETS"
click option "Tertiary assets" at bounding box center [0, 0] width 0 height 0
click at [220, 89] on select "Select Beauty equipment IT equipment IT software Watercraft Other" at bounding box center [263, 96] width 86 height 14
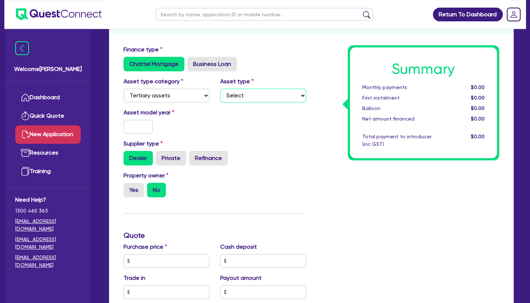
select select "BEAUTY_EQUIPMENT"
click option "Beauty equipment" at bounding box center [0, 0] width 0 height 0
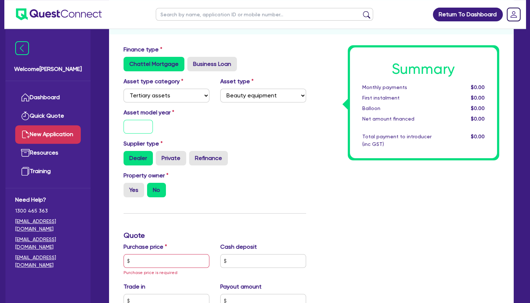
click at [139, 128] on input "text" at bounding box center [137, 127] width 29 height 14
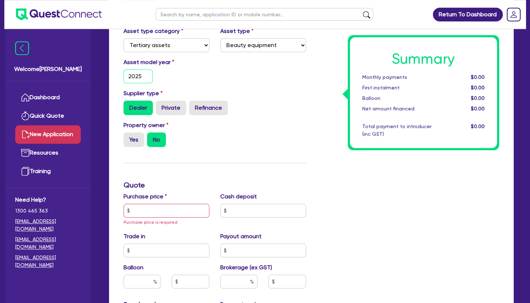
scroll to position [153, 0]
type input "2025"
click at [157, 209] on input "text" at bounding box center [166, 211] width 86 height 14
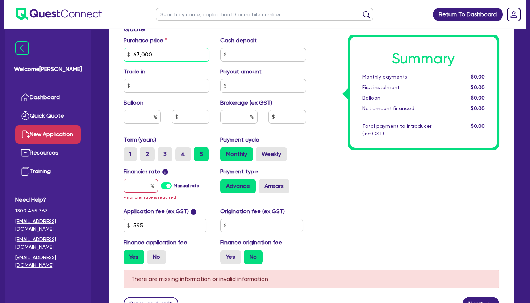
scroll to position [309, 0]
type input "63,000"
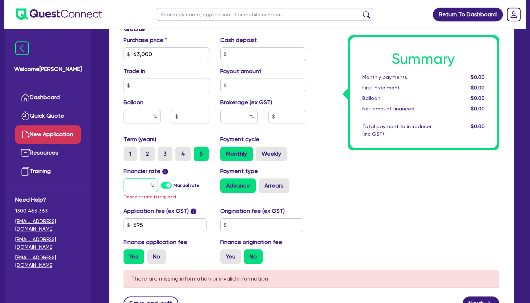
click at [139, 180] on input "text" at bounding box center [140, 186] width 34 height 14
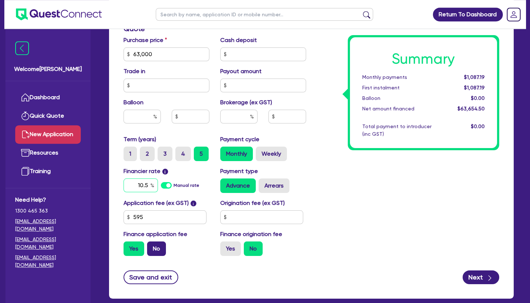
type input "10.5"
click at [155, 251] on label "No" at bounding box center [156, 249] width 19 height 14
click at [152, 246] on input "No" at bounding box center [149, 244] width 5 height 5
radio input "true"
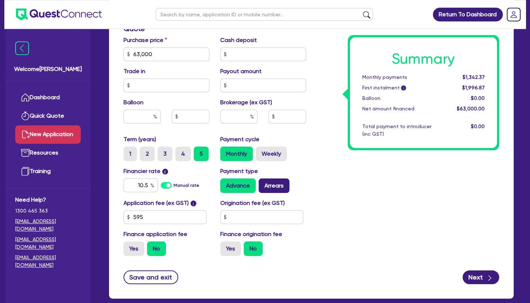
click at [274, 181] on label "Arrears" at bounding box center [274, 186] width 31 height 14
click at [263, 181] on input "Arrears" at bounding box center [261, 181] width 5 height 5
radio input "true"
click at [361, 191] on div "Summary Monthly payments $1,354.12 First instalment i $2,008.62 Balloon $0.00 N…" at bounding box center [407, 49] width 193 height 423
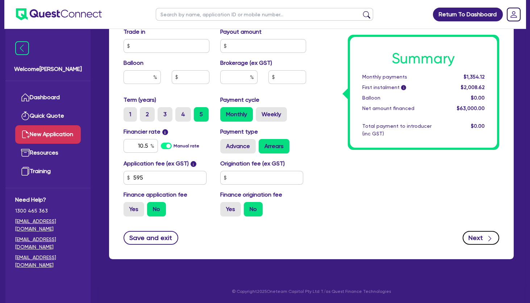
click at [479, 235] on button "Next" at bounding box center [480, 238] width 37 height 14
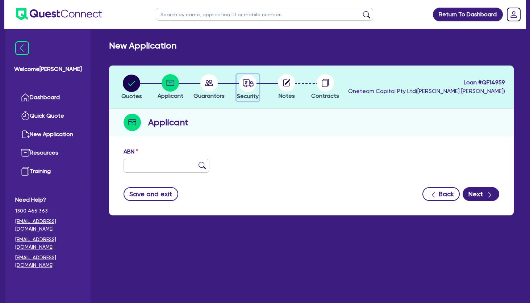
click at [244, 85] on circle "button" at bounding box center [247, 83] width 17 height 17
select select "TERTIARY_ASSETS"
select select "BEAUTY_EQUIPMENT"
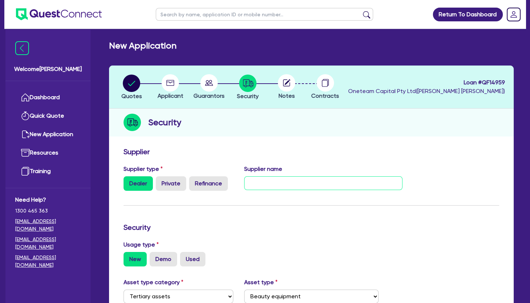
click at [262, 186] on input "text" at bounding box center [323, 183] width 158 height 14
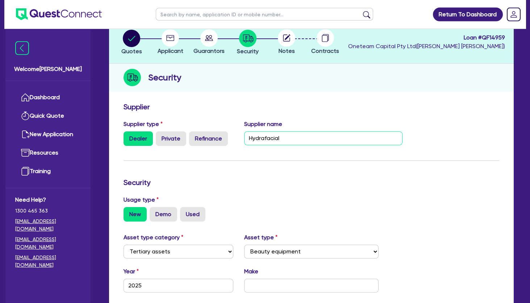
scroll to position [46, 0]
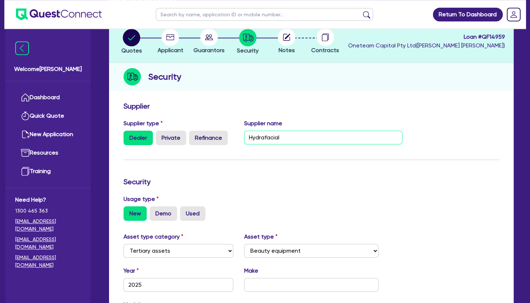
click at [265, 132] on input "Hydrafacial" at bounding box center [323, 138] width 158 height 14
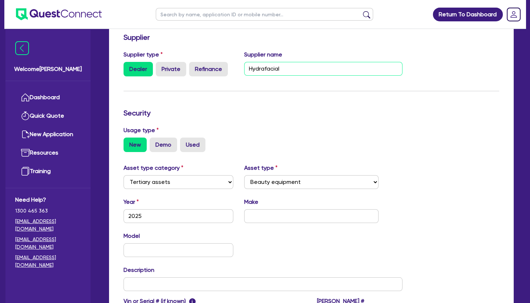
scroll to position [124, 0]
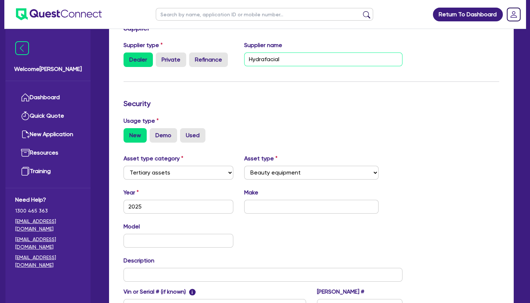
type input "Hydrafacial"
click at [263, 207] on input "text" at bounding box center [311, 207] width 134 height 14
paste input "Hydrafacial"
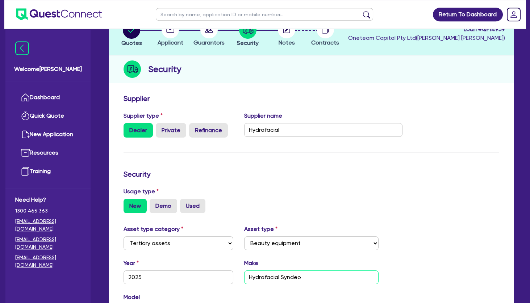
scroll to position [0, 0]
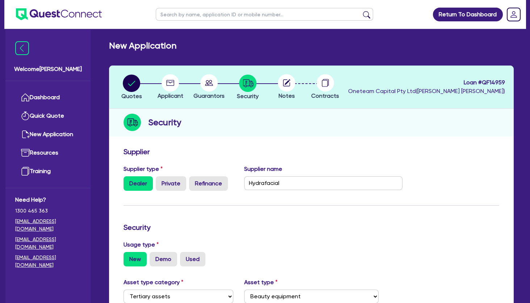
type input "Hydrafacial Syndeo"
click at [207, 81] on circle at bounding box center [208, 82] width 17 height 17
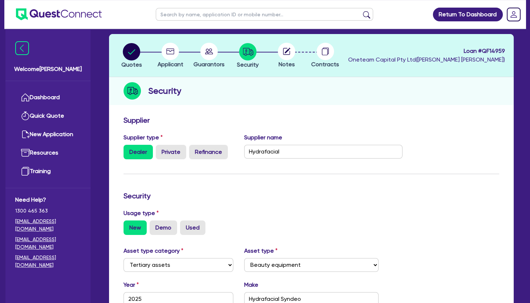
scroll to position [32, 0]
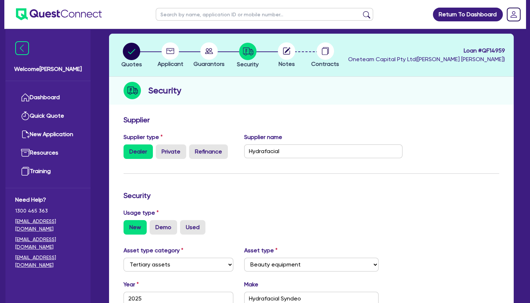
click at [173, 52] on circle at bounding box center [170, 50] width 17 height 17
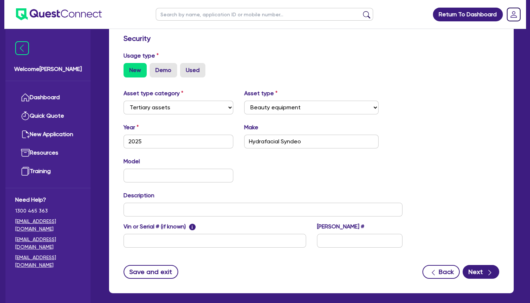
scroll to position [223, 0]
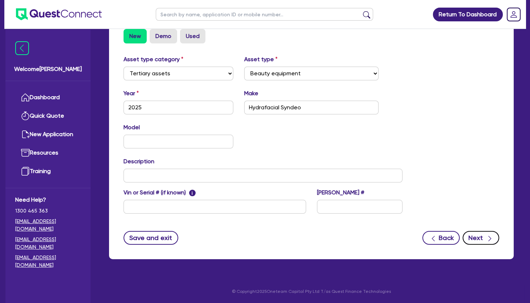
click at [474, 235] on button "Next" at bounding box center [480, 238] width 37 height 14
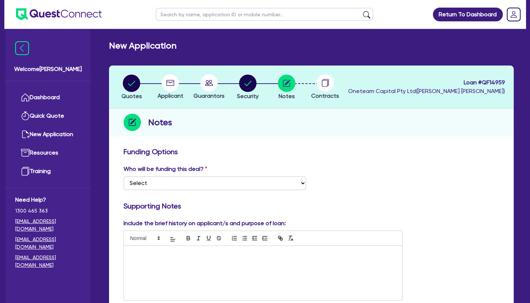
click at [168, 83] on circle at bounding box center [170, 82] width 17 height 17
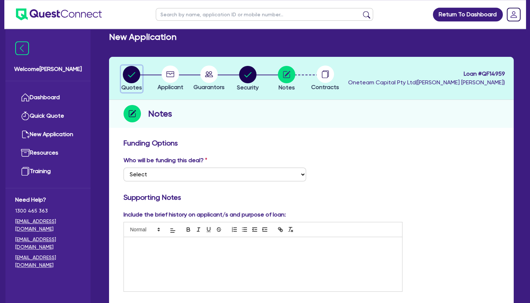
click at [133, 74] on icon "button" at bounding box center [131, 74] width 7 height 5
select select "TERTIARY_ASSETS"
select select "BEAUTY_EQUIPMENT"
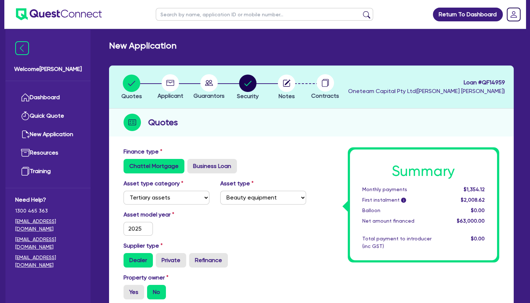
click at [170, 82] on circle at bounding box center [170, 82] width 17 height 17
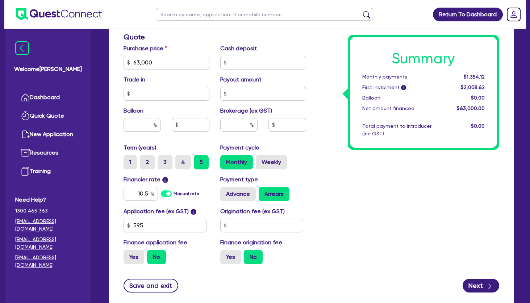
click at [170, 82] on div "Trade in" at bounding box center [166, 87] width 97 height 25
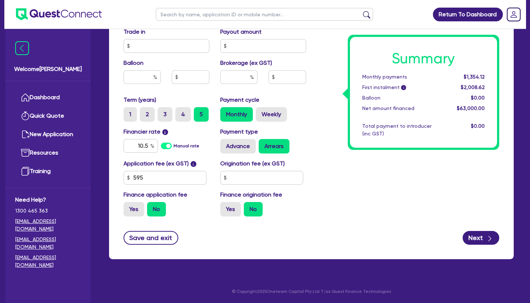
click at [415, 200] on div "Summary Monthly payments $1,354.12 First instalment i $2,008.62 Balloon $0.00 N…" at bounding box center [407, 10] width 193 height 423
click at [477, 237] on button "Next" at bounding box center [480, 238] width 37 height 14
type input "63,000"
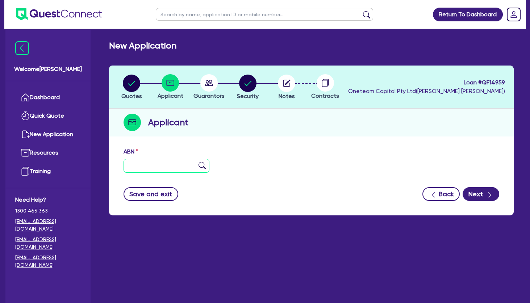
click at [150, 163] on input "text" at bounding box center [166, 166] width 86 height 14
paste input "58 694 477 529"
type input "58 694 477 529"
click at [204, 167] on img at bounding box center [201, 165] width 7 height 7
type input "PALLONE, MARISA MARIE"
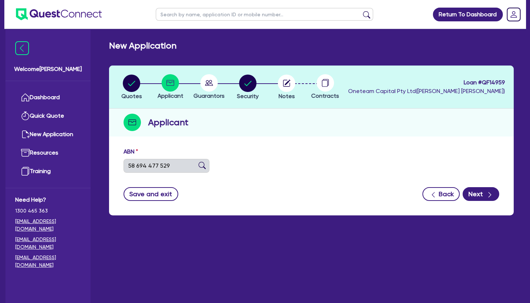
type input "beauty by Marisa"
select select "SOLE_TRADER"
type input "25/04/2020"
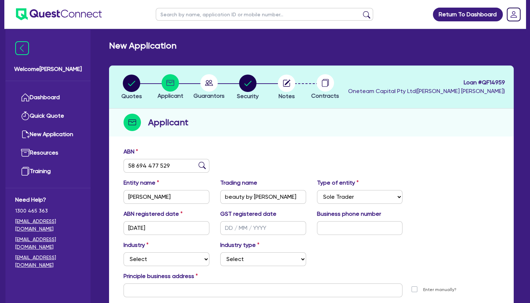
scroll to position [70, 0]
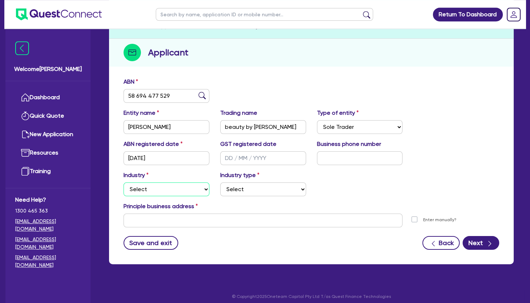
click at [123, 183] on select "Select Accomodation & Food Services Administrative & Support Services Agricultu…" at bounding box center [166, 190] width 86 height 14
select select "HEALTH_BEAUTY"
click option "Health & Beauty" at bounding box center [0, 0] width 0 height 0
click at [220, 183] on select "Select [MEDICAL_DATA], [MEDICAL_DATA] Services Cosmetics Supplies Day Spas, Hea…" at bounding box center [263, 190] width 86 height 14
select select "HAIR_BEAUTY_SALONS"
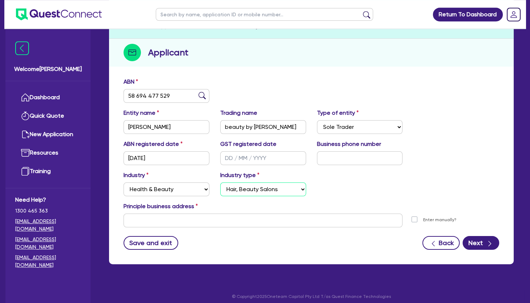
click option "Hair, Beauty Salons" at bounding box center [0, 0] width 0 height 0
click at [261, 131] on input "beauty by Marisa" at bounding box center [263, 127] width 86 height 14
click at [255, 98] on div "ABN 58 694 477 529" at bounding box center [311, 92] width 386 height 31
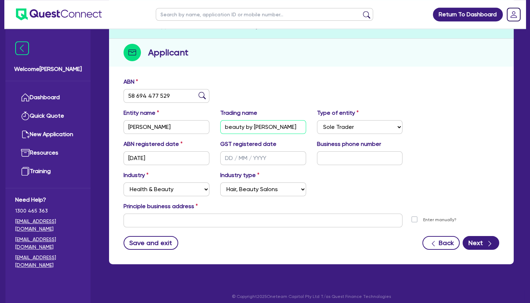
click at [253, 128] on input "beauty by Marisa" at bounding box center [263, 127] width 86 height 14
click at [407, 206] on div "Principle business address" at bounding box center [311, 208] width 386 height 12
click at [477, 239] on button "Next" at bounding box center [480, 243] width 37 height 14
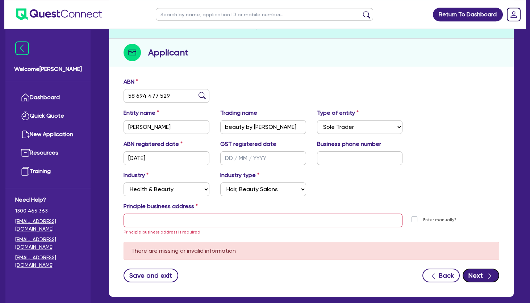
scroll to position [0, 0]
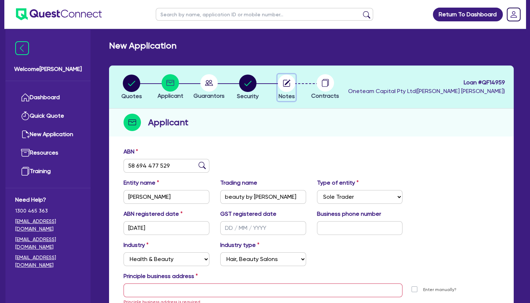
click at [287, 82] on icon "button" at bounding box center [288, 83] width 6 height 6
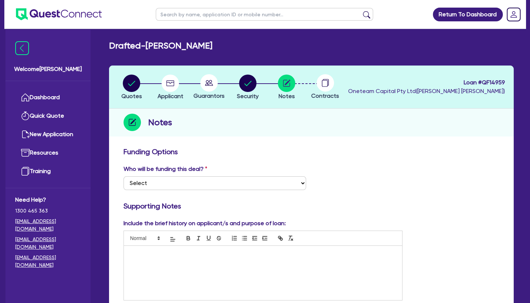
click at [236, 256] on p at bounding box center [262, 253] width 267 height 7
click at [170, 84] on circle "button" at bounding box center [170, 83] width 17 height 17
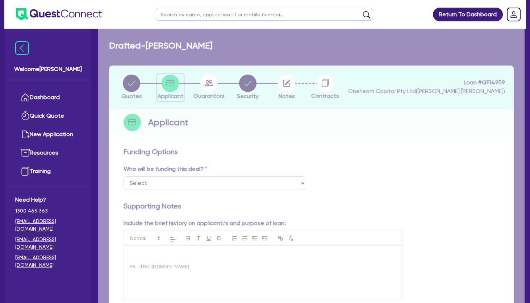
select select "SOLE_TRADER"
select select "HEALTH_BEAUTY"
select select "HAIR_BEAUTY_SALONS"
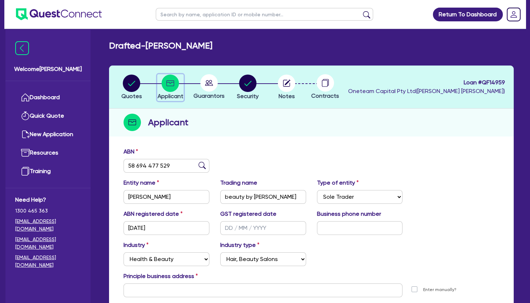
scroll to position [56, 0]
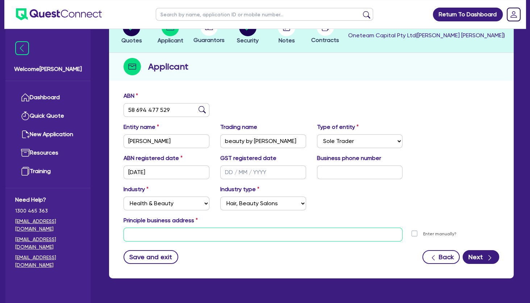
click at [207, 231] on input "text" at bounding box center [262, 235] width 279 height 14
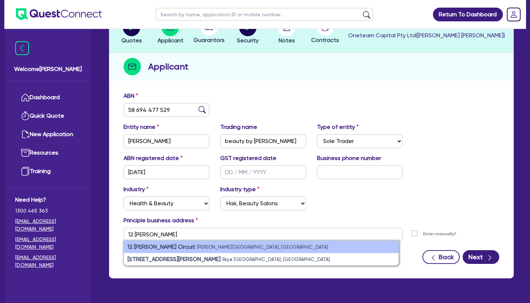
click at [197, 249] on small "Oran Park NSW, Australia" at bounding box center [262, 246] width 131 height 5
type input "12 Lombardi Cct Oran Park NSW 2570"
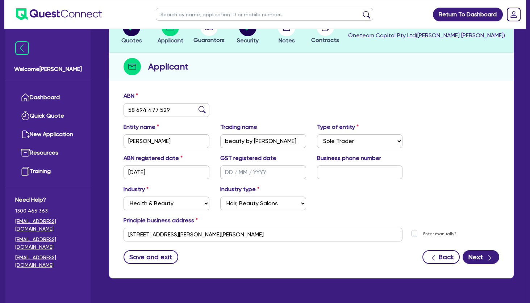
scroll to position [75, 0]
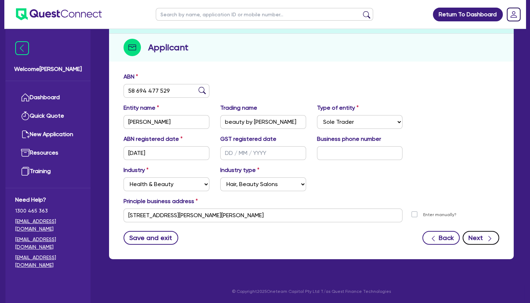
click at [480, 232] on button "Next" at bounding box center [480, 238] width 37 height 14
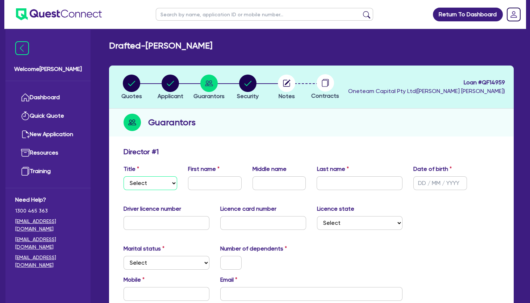
click at [123, 176] on select "Select Mr Mrs Ms Miss Dr" at bounding box center [150, 183] width 54 height 14
select select "MRS"
click option "Mrs" at bounding box center [0, 0] width 0 height 0
click at [210, 182] on input "text" at bounding box center [215, 183] width 54 height 14
type input "m"
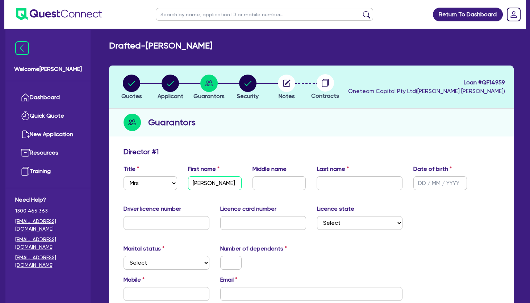
type input "Marisa"
type input "Marie"
type input "Pallone"
click at [435, 182] on input "text" at bounding box center [440, 183] width 54 height 14
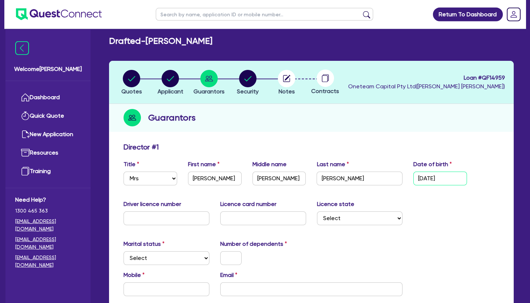
type input "18/11/2000"
click at [317, 211] on select "Select [GEOGRAPHIC_DATA] [GEOGRAPHIC_DATA] [GEOGRAPHIC_DATA] [GEOGRAPHIC_DATA] …" at bounding box center [360, 218] width 86 height 14
select select "[GEOGRAPHIC_DATA]"
click option "[GEOGRAPHIC_DATA]" at bounding box center [0, 0] width 0 height 0
click at [156, 222] on input "text" at bounding box center [166, 218] width 86 height 14
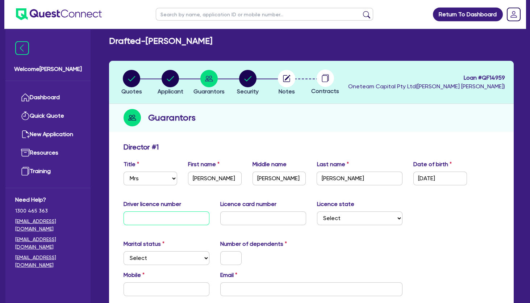
click at [156, 222] on input "text" at bounding box center [166, 218] width 86 height 14
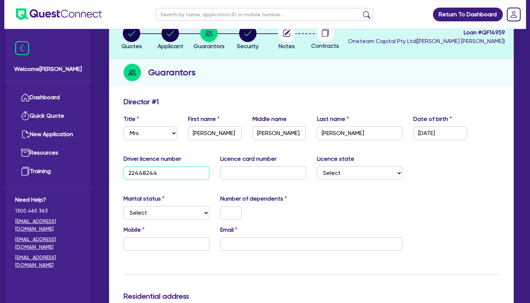
scroll to position [51, 0]
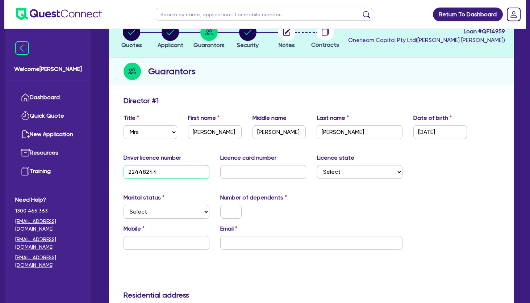
type input "22448244"
click at [265, 173] on input "text" at bounding box center [263, 172] width 86 height 14
type input "2049499404"
click at [316, 218] on div "Marital status Select Single Married De Facto / Partner Number of dependents" at bounding box center [311, 208] width 386 height 31
click at [123, 205] on select "Select Single Married De Facto / Partner" at bounding box center [166, 212] width 86 height 14
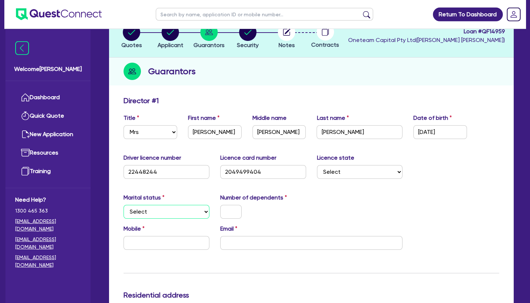
select select "DE_FACTO"
click option "De Facto / Partner" at bounding box center [0, 0] width 0 height 0
click at [235, 209] on input "text" at bounding box center [230, 212] width 21 height 14
click at [175, 245] on input "text" at bounding box center [166, 243] width 86 height 14
type input "0"
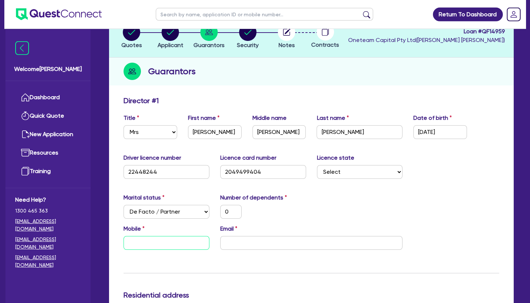
type input "0"
type input "04"
type input "0"
type input "043"
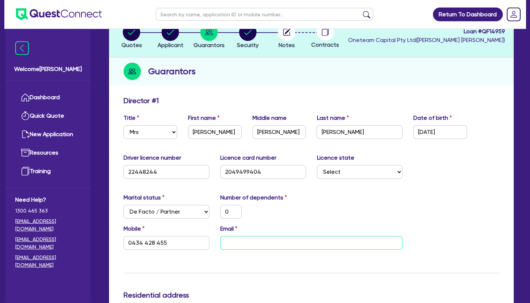
click at [246, 243] on input "email" at bounding box center [311, 243] width 183 height 14
click at [322, 206] on div "Marital status Select Single Married De Facto / Partner Number of dependents 0" at bounding box center [311, 208] width 386 height 31
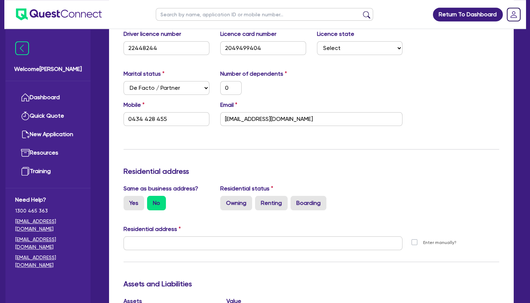
scroll to position [130, 0]
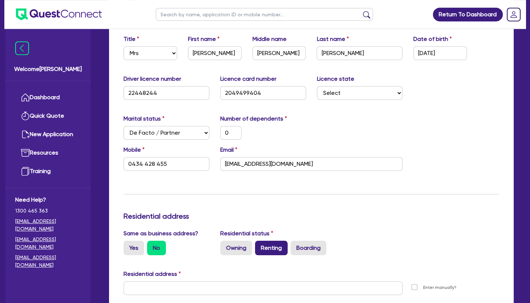
click at [274, 243] on label "Renting" at bounding box center [271, 248] width 33 height 14
click at [260, 243] on input "Renting" at bounding box center [257, 243] width 5 height 5
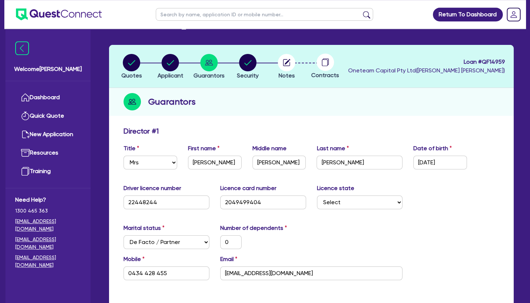
scroll to position [20, 0]
click at [169, 61] on circle "button" at bounding box center [170, 62] width 17 height 17
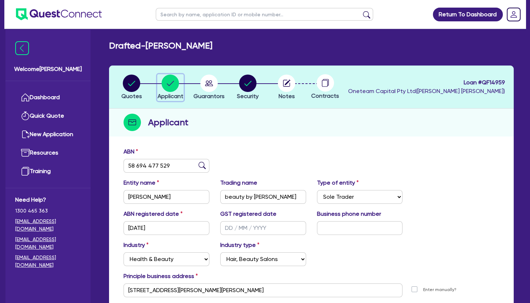
scroll to position [75, 0]
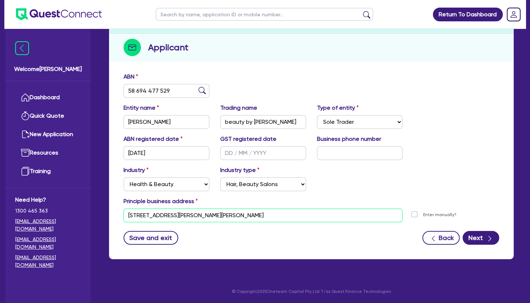
click at [176, 218] on input "12 Lombardi Cct Oran Park NSW 2570" at bounding box center [262, 216] width 279 height 14
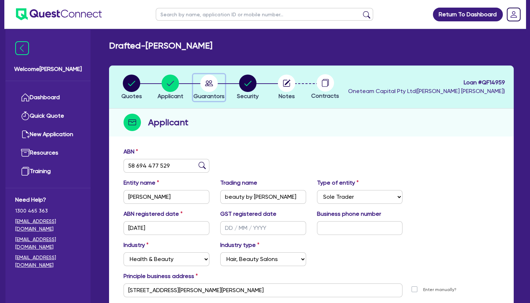
click at [209, 83] on circle "button" at bounding box center [208, 83] width 17 height 17
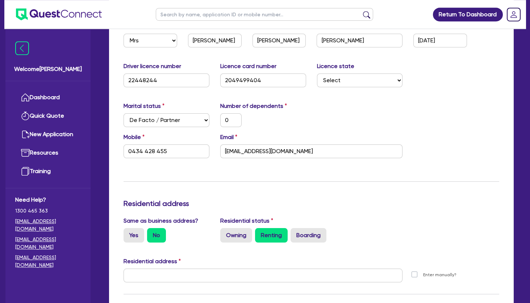
scroll to position [143, 0]
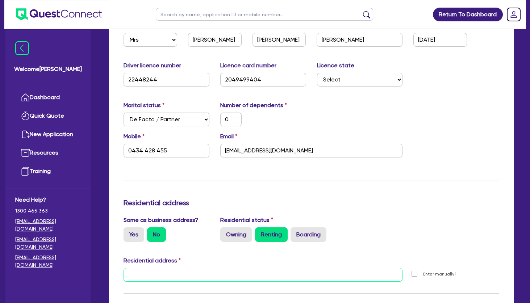
click at [186, 277] on input "text" at bounding box center [262, 275] width 279 height 14
paste input "12 Lombardi Cct Oran Park NSW 2570"
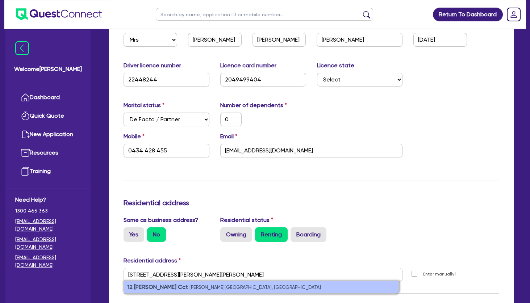
click at [197, 286] on small "Oran Park NSW 2570, Australia" at bounding box center [254, 287] width 131 height 5
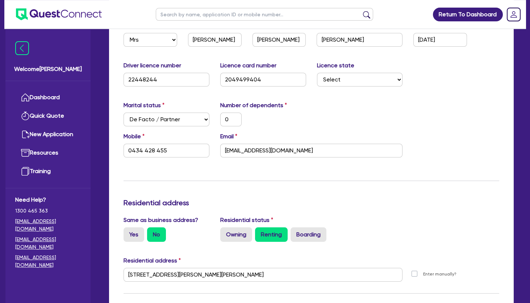
click at [222, 229] on input "Owning" at bounding box center [222, 229] width 5 height 5
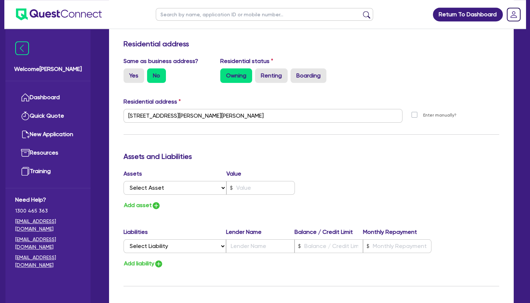
scroll to position [305, 0]
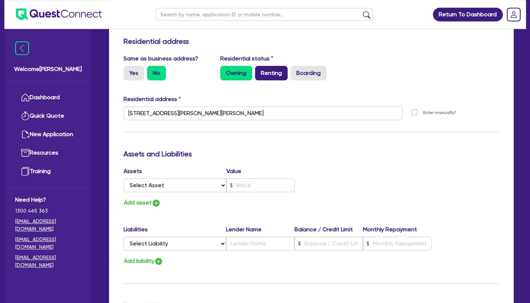
click at [279, 73] on label "Renting" at bounding box center [271, 73] width 33 height 14
click at [260, 71] on input "Renting" at bounding box center [257, 68] width 5 height 5
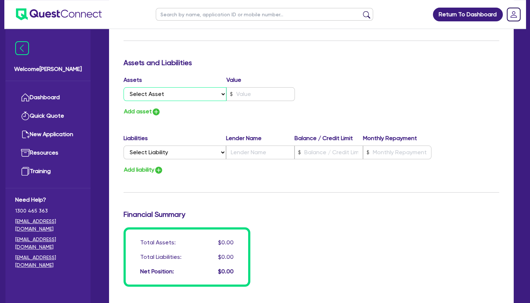
click at [123, 87] on select "Select Asset Cash Property Investment property Vehicle Truck Trailer Equipment …" at bounding box center [174, 94] width 103 height 14
click option "Cash" at bounding box center [0, 0] width 0 height 0
click at [141, 112] on button "Add asset" at bounding box center [141, 112] width 37 height 10
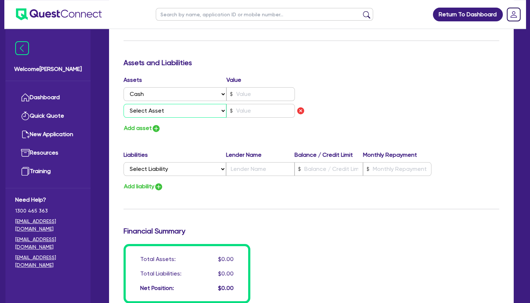
click at [123, 104] on select "Select Asset Cash Property Investment property Vehicle Truck Trailer Equipment …" at bounding box center [174, 111] width 103 height 14
click option "Vehicle" at bounding box center [0, 0] width 0 height 0
click at [139, 132] on button "Add asset" at bounding box center [141, 128] width 37 height 10
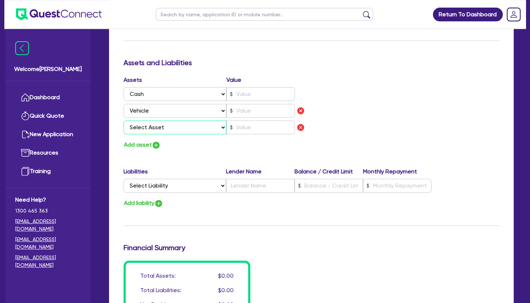
click at [123, 121] on select "Select Asset Cash Property Investment property Vehicle Truck Trailer Equipment …" at bounding box center [174, 128] width 103 height 14
click option "Equipment" at bounding box center [0, 0] width 0 height 0
click at [142, 144] on button "Add asset" at bounding box center [141, 145] width 37 height 10
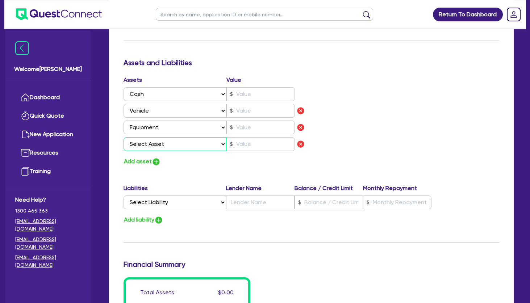
click at [123, 137] on select "Select Asset Cash Property Investment property Vehicle Truck Trailer Equipment …" at bounding box center [174, 144] width 103 height 14
click option "Household & personal asset" at bounding box center [0, 0] width 0 height 0
click at [142, 160] on button "Add asset" at bounding box center [141, 162] width 37 height 10
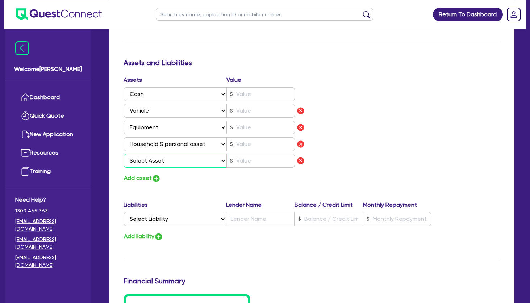
click at [123, 154] on select "Select Asset Cash Property Investment property Vehicle Truck Trailer Equipment …" at bounding box center [174, 161] width 103 height 14
click option "Other asset" at bounding box center [0, 0] width 0 height 0
click at [400, 137] on div "Assets Value Select Asset Cash Property Investment property Vehicle Truck Trail…" at bounding box center [311, 130] width 386 height 108
click at [260, 94] on input "text" at bounding box center [260, 94] width 68 height 14
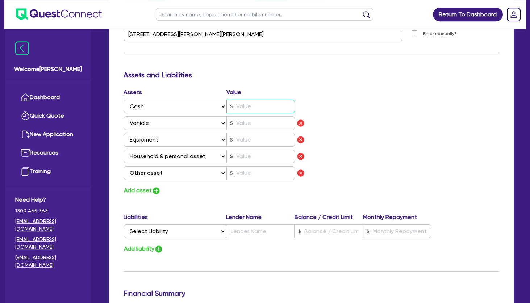
scroll to position [382, 0]
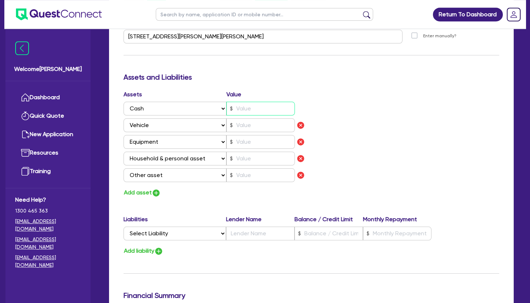
click at [254, 102] on input "text" at bounding box center [260, 109] width 68 height 14
click at [177, 238] on select "Select Liability Credit card Mortgage Investment property loan Vehicle loan Tru…" at bounding box center [174, 234] width 102 height 14
click option "Vehicle loan" at bounding box center [0, 0] width 0 height 0
click at [254, 240] on div "Liabilities Lender Name Balance / Credit Limit Monthly Repayment Select Liabili…" at bounding box center [311, 229] width 386 height 28
click at [256, 237] on input "text" at bounding box center [260, 234] width 68 height 14
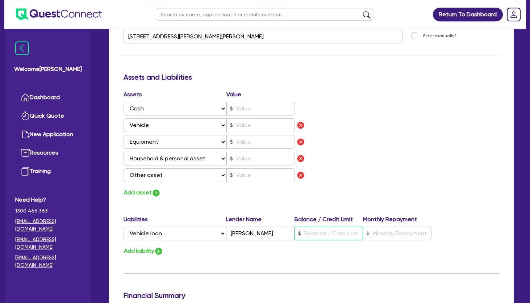
click at [328, 237] on input "text" at bounding box center [328, 234] width 68 height 14
click at [394, 232] on input "text" at bounding box center [397, 234] width 68 height 14
click at [385, 190] on div "Assets Value Select Asset Cash Property Investment property Vehicle Truck Trail…" at bounding box center [311, 144] width 386 height 108
click at [266, 129] on input "text" at bounding box center [260, 125] width 68 height 14
click at [336, 123] on div "Assets Value Select Asset Cash Property Investment property Vehicle Truck Trail…" at bounding box center [311, 144] width 386 height 108
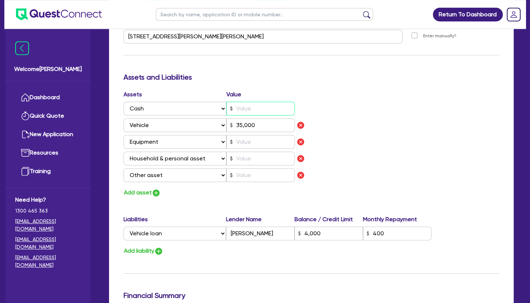
click at [256, 102] on input "text" at bounding box center [260, 109] width 68 height 14
click at [257, 142] on input "text" at bounding box center [260, 142] width 68 height 14
click at [302, 141] on img "button" at bounding box center [300, 142] width 9 height 9
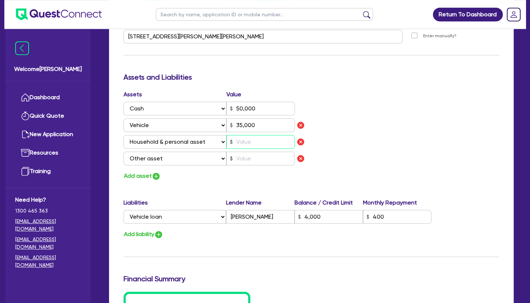
click at [251, 145] on input "text" at bounding box center [260, 142] width 68 height 14
click at [251, 159] on input "text" at bounding box center [260, 159] width 68 height 14
click at [349, 147] on div "Assets Value Select Asset Cash Property Investment property Vehicle Truck Trail…" at bounding box center [311, 135] width 386 height 91
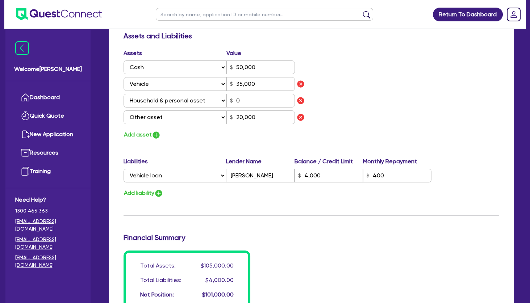
scroll to position [424, 0]
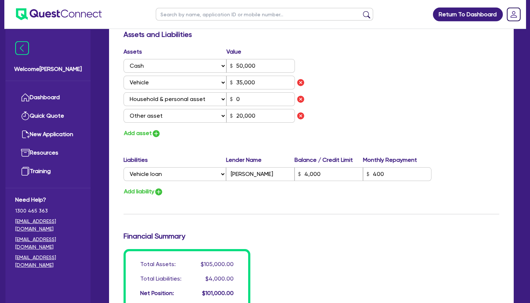
click at [460, 134] on div "Assets Value Select Asset Cash Property Investment property Vehicle Truck Trail…" at bounding box center [311, 92] width 386 height 91
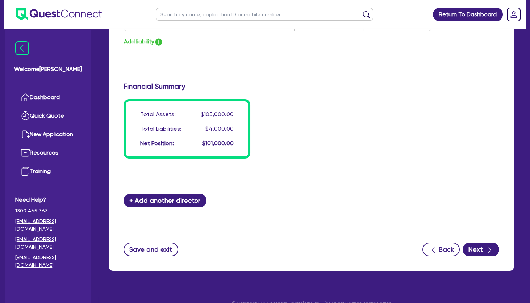
scroll to position [586, 0]
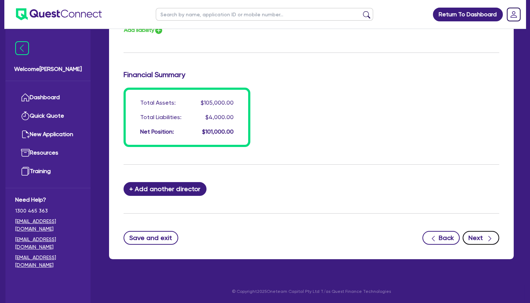
click at [474, 235] on button "Next" at bounding box center [480, 238] width 37 height 14
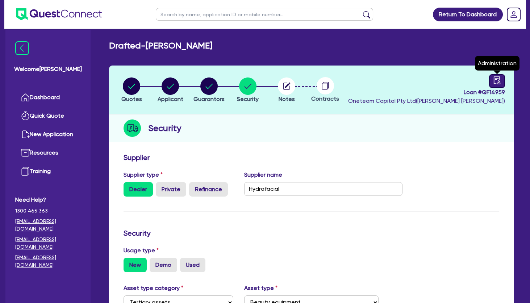
click at [489, 77] on link at bounding box center [497, 81] width 16 height 14
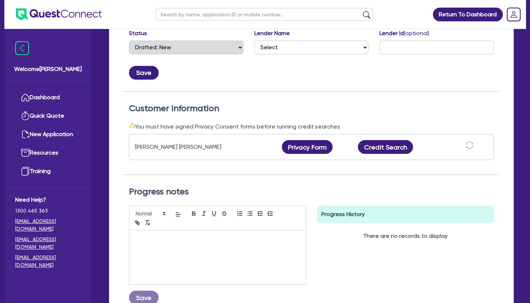
scroll to position [143, 0]
click at [314, 144] on button "Privacy Form" at bounding box center [307, 147] width 51 height 14
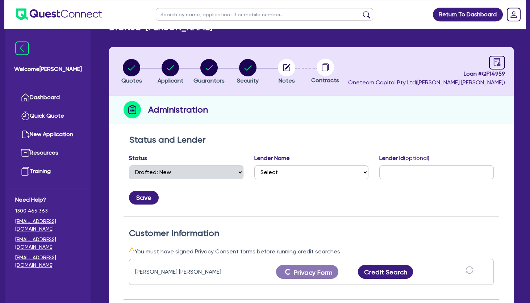
scroll to position [14, 0]
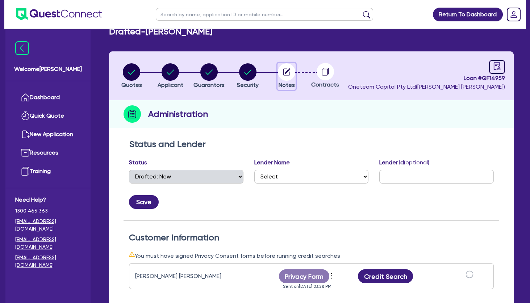
click at [288, 73] on circle "button" at bounding box center [286, 71] width 17 height 17
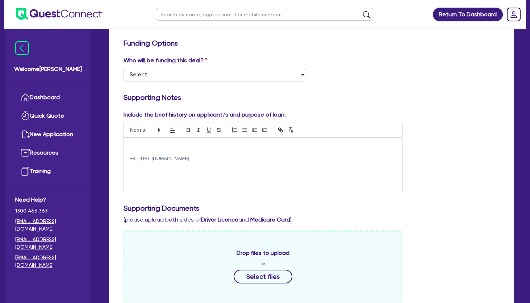
scroll to position [114, 0]
click at [123, 68] on select "Select I want Quest to fund 100% I will fund 100% I will co-fund with Quest Oth…" at bounding box center [214, 75] width 183 height 14
click option "Other - I am referring this deal in" at bounding box center [0, 0] width 0 height 0
click at [147, 148] on p at bounding box center [262, 145] width 267 height 7
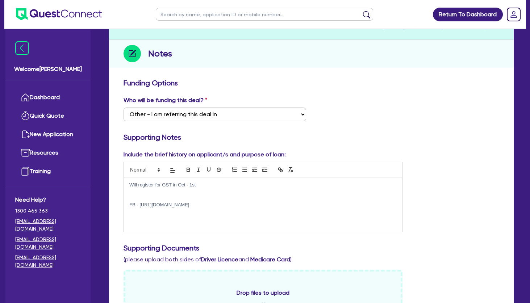
scroll to position [57, 0]
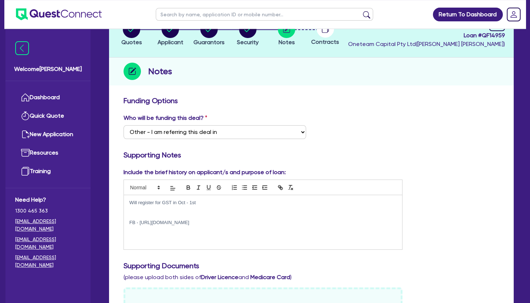
click at [164, 212] on p at bounding box center [262, 209] width 267 height 7
click at [336, 118] on div "Who will be funding this deal? Select I want Quest to fund 100% I will fund 100…" at bounding box center [311, 129] width 386 height 31
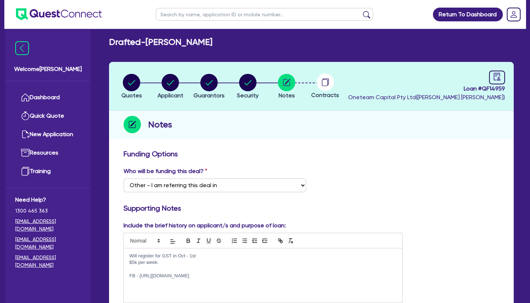
scroll to position [0, 0]
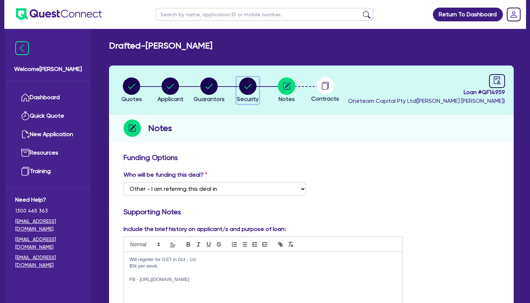
click at [248, 83] on circle "button" at bounding box center [247, 85] width 17 height 17
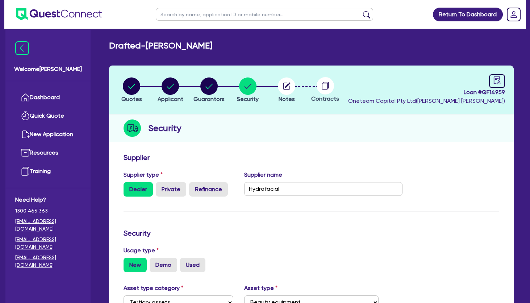
click at [320, 144] on div "Quotes Applicant Guarantors Security Notes Contracts Loan # QF14959 Oneteam Cap…" at bounding box center [311, 277] width 404 height 423
click at [330, 134] on div "Security" at bounding box center [311, 128] width 404 height 28
click at [287, 83] on circle "button" at bounding box center [286, 85] width 17 height 17
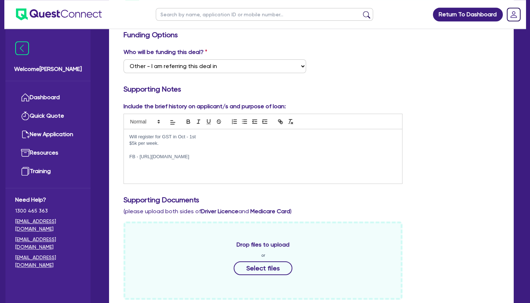
scroll to position [132, 0]
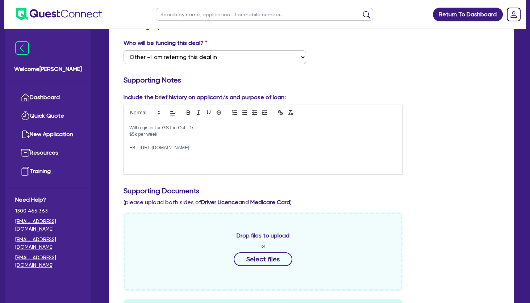
click at [295, 151] on p "FB - https://www.facebook.com/p/Beautybymarisa-100045019794287/" at bounding box center [262, 147] width 267 height 7
click at [277, 157] on p at bounding box center [262, 154] width 267 height 7
click at [276, 161] on p "Marie - 0407 947 076" at bounding box center [262, 161] width 267 height 7
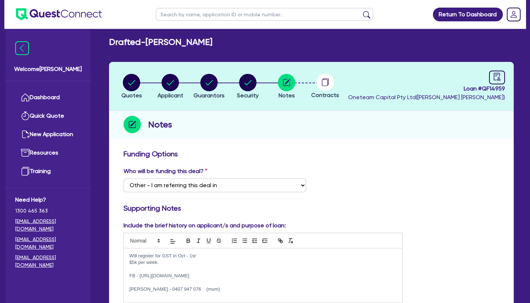
scroll to position [0, 0]
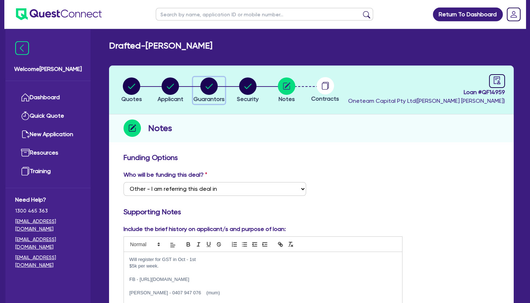
click at [210, 82] on circle "button" at bounding box center [208, 85] width 17 height 17
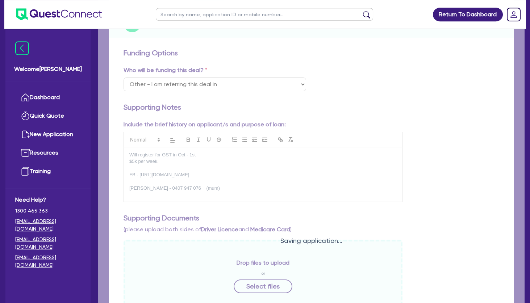
scroll to position [110, 0]
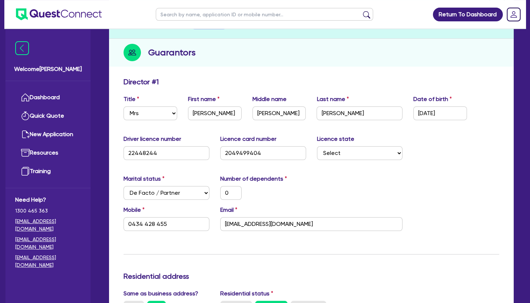
scroll to position [76, 0]
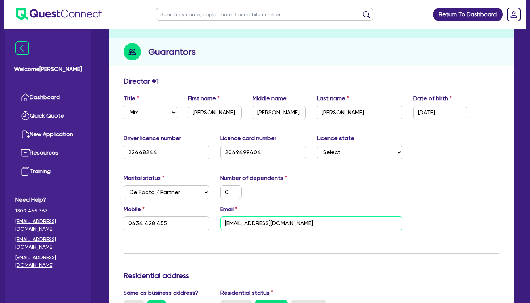
click at [247, 219] on input "info@beautybymarisa.com.au" at bounding box center [311, 224] width 183 height 14
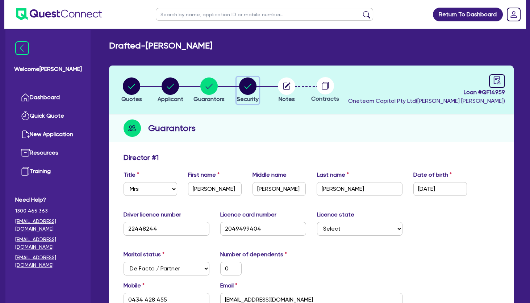
click at [256, 86] on circle "button" at bounding box center [247, 85] width 17 height 17
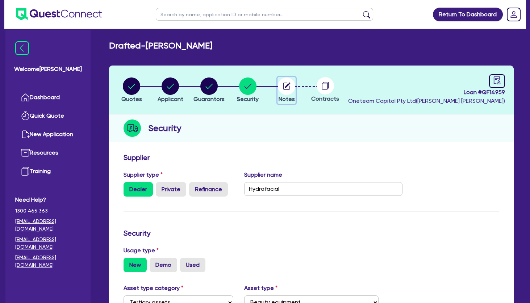
click at [289, 89] on circle "button" at bounding box center [286, 85] width 17 height 17
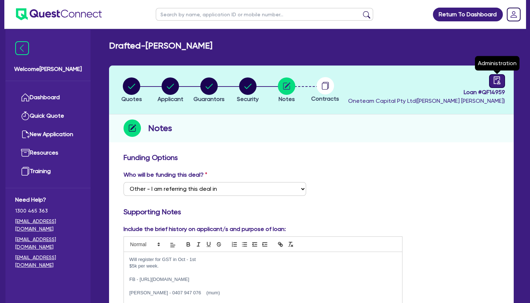
click at [498, 80] on icon "audit" at bounding box center [497, 80] width 7 height 8
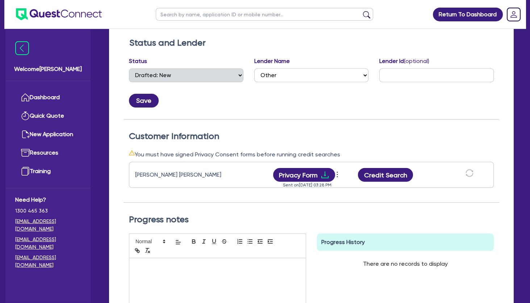
scroll to position [116, 0]
click at [393, 170] on button "Credit Search" at bounding box center [385, 175] width 55 height 14
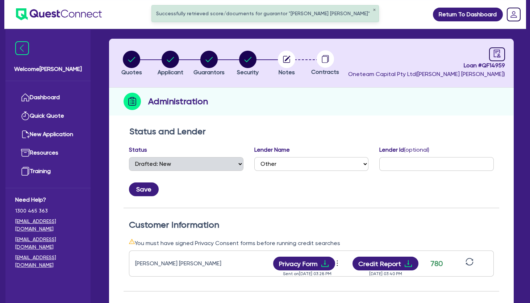
scroll to position [0, 0]
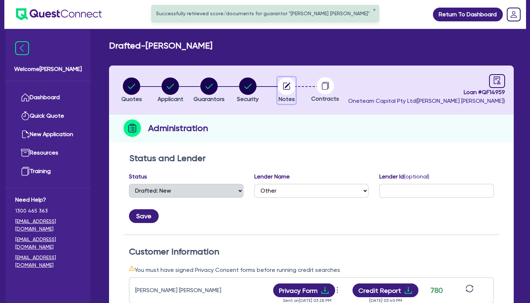
click at [286, 85] on circle "button" at bounding box center [286, 85] width 17 height 17
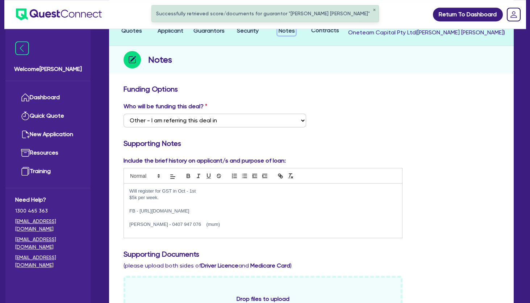
scroll to position [68, 0]
click at [202, 221] on p "Marie - 0407 947 076 (mum)" at bounding box center [262, 224] width 267 height 7
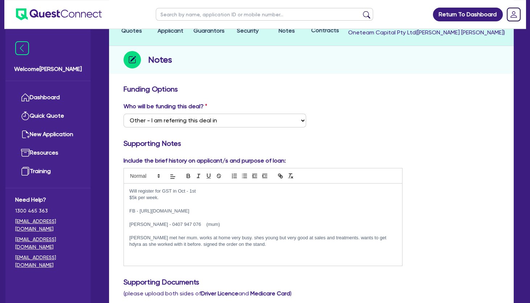
click at [168, 195] on p "$5k per week." at bounding box center [262, 197] width 267 height 7
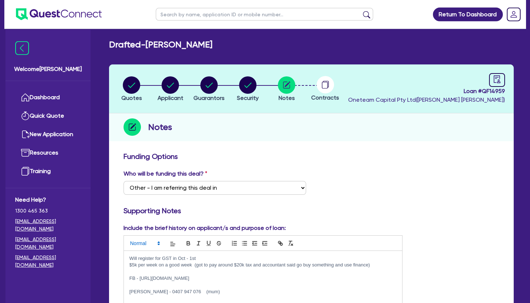
scroll to position [0, 0]
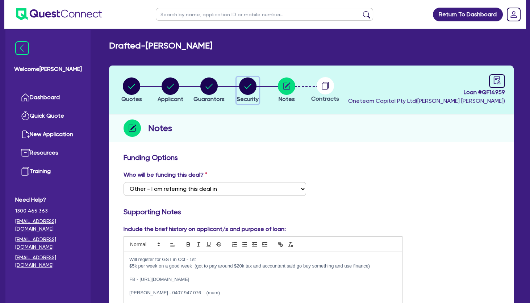
click at [246, 90] on circle "button" at bounding box center [247, 85] width 17 height 17
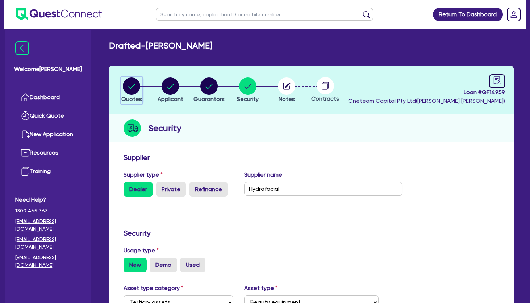
click at [131, 88] on icon "button" at bounding box center [131, 86] width 7 height 5
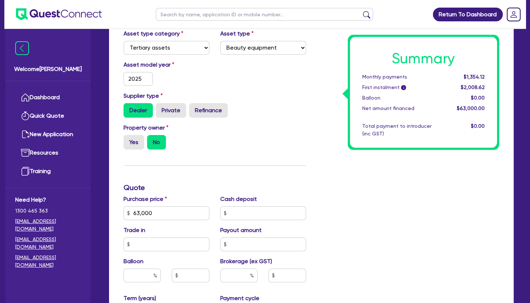
scroll to position [248, 0]
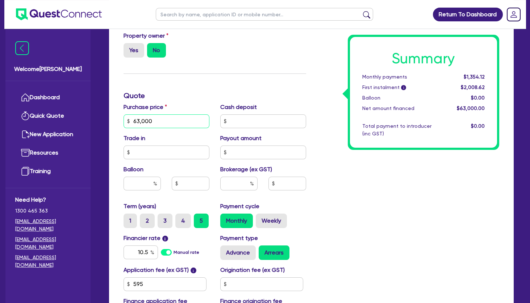
drag, startPoint x: 156, startPoint y: 116, endPoint x: 117, endPoint y: 121, distance: 39.9
click at [123, 121] on input "63,000" at bounding box center [166, 121] width 86 height 14
click at [223, 173] on label "Brokerage (ex GST)" at bounding box center [246, 169] width 52 height 9
click at [233, 184] on input "text" at bounding box center [238, 184] width 37 height 14
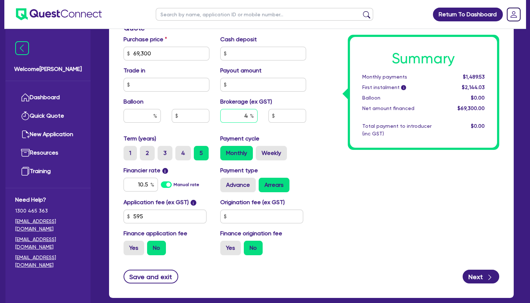
scroll to position [331, 0]
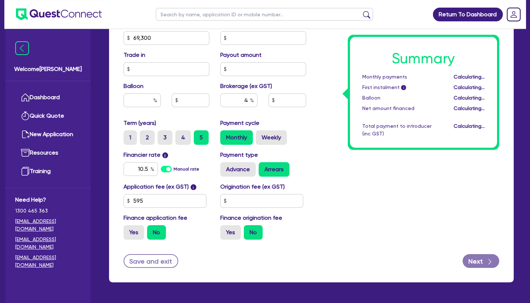
click at [311, 206] on div "Summary Monthly payments Calculating... First instalment i Calculating... Ballo…" at bounding box center [407, 33] width 193 height 423
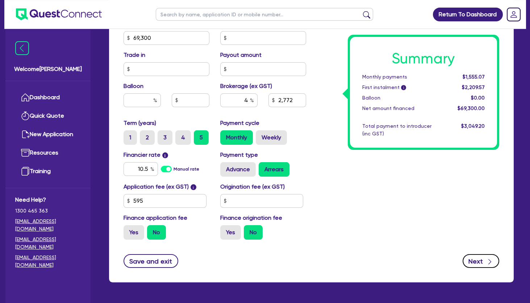
click at [480, 259] on button "Next" at bounding box center [480, 261] width 37 height 14
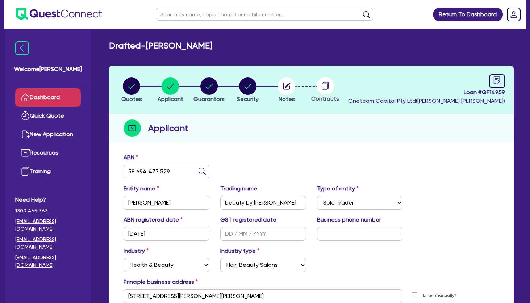
click at [60, 97] on link "Dashboard" at bounding box center [48, 97] width 66 height 18
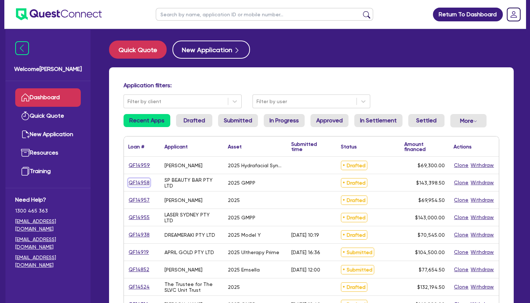
click at [142, 181] on link "QF14958" at bounding box center [139, 183] width 22 height 8
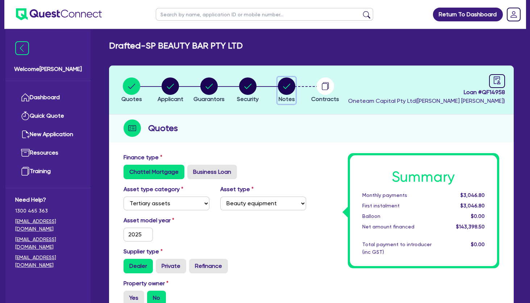
click at [293, 94] on icon "button" at bounding box center [286, 85] width 17 height 17
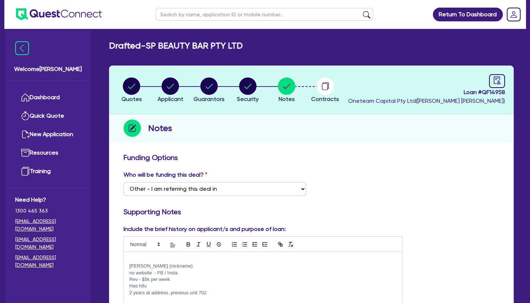
click at [150, 254] on div "Sandra (nickname) no website - FB / Insta Rev - $5k per week Has hifu 2 years a…" at bounding box center [263, 286] width 278 height 69
click at [246, 85] on circle "button" at bounding box center [247, 85] width 17 height 17
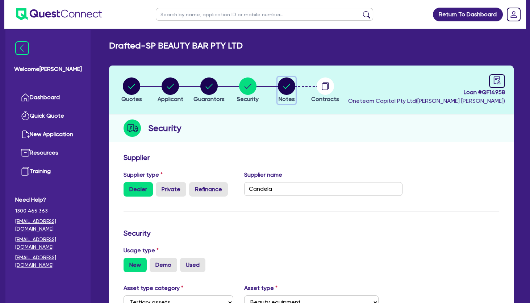
click at [285, 88] on circle "button" at bounding box center [286, 85] width 17 height 17
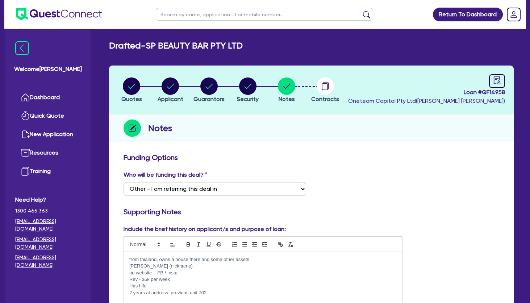
click at [491, 78] on link at bounding box center [497, 81] width 16 height 14
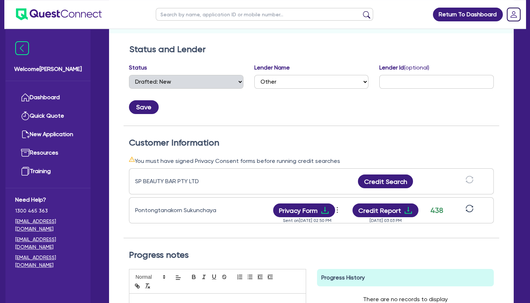
scroll to position [109, 0]
click at [320, 207] on button "Privacy Form" at bounding box center [304, 211] width 62 height 14
click at [330, 103] on div "Save" at bounding box center [311, 105] width 376 height 20
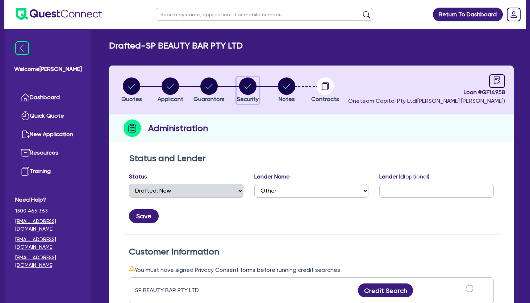
click at [250, 90] on circle "button" at bounding box center [247, 85] width 17 height 17
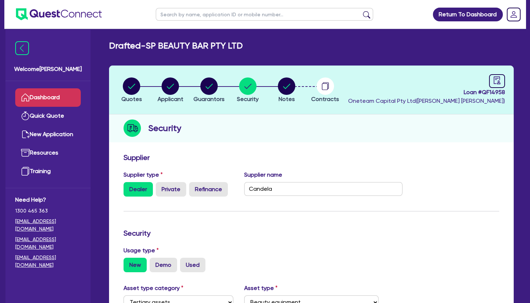
click at [58, 98] on link "Dashboard" at bounding box center [48, 97] width 66 height 18
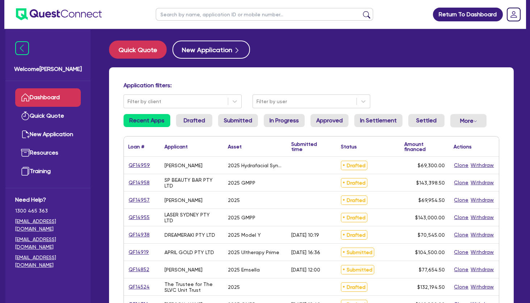
click at [298, 77] on div "Application filters: Filter by client Filter by user Recent Apps Drafted Submit…" at bounding box center [311, 303] width 404 height 473
